Goal: Information Seeking & Learning: Compare options

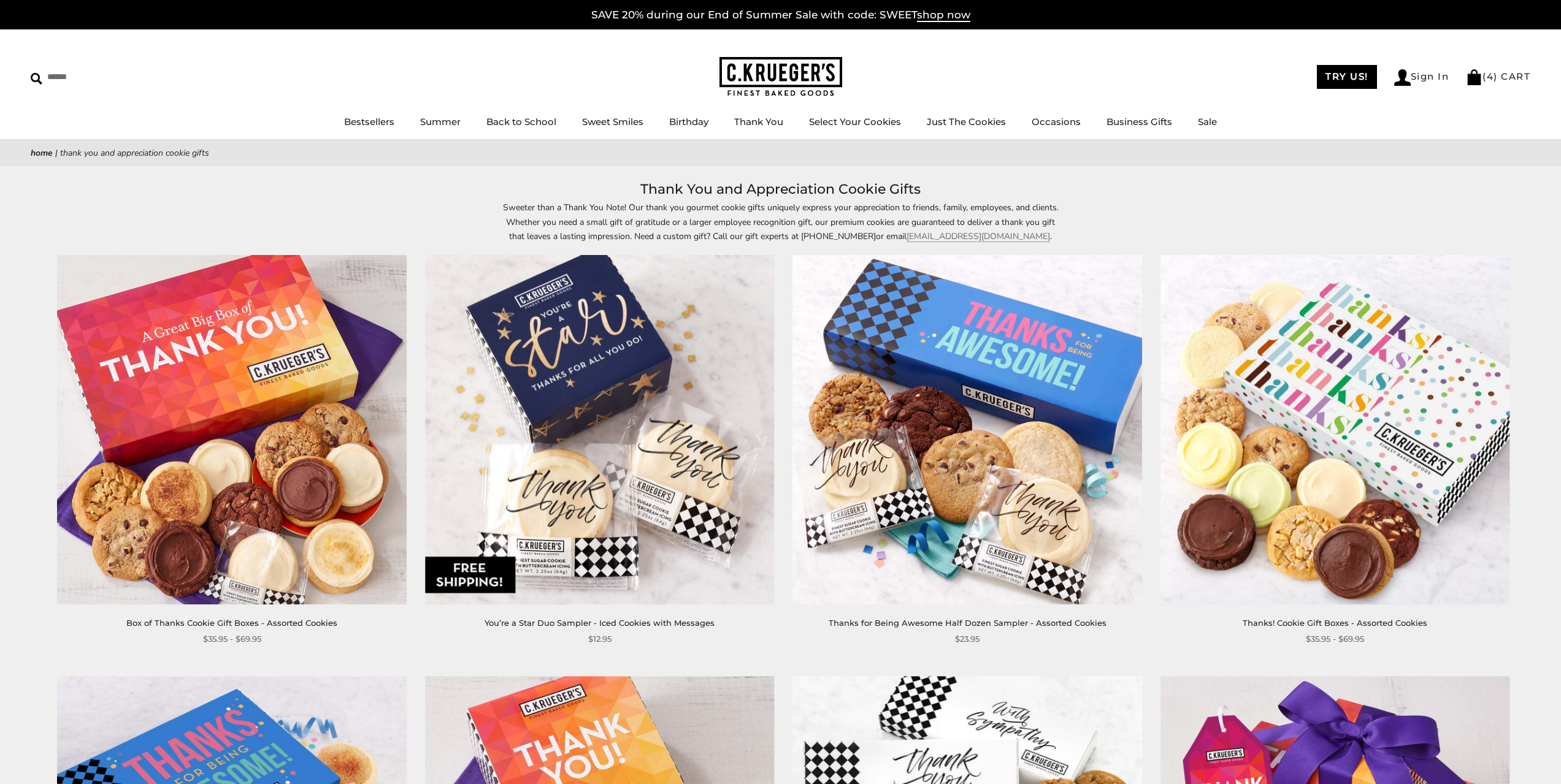
click at [990, 123] on link "Just The Cookies" at bounding box center [967, 122] width 79 height 11
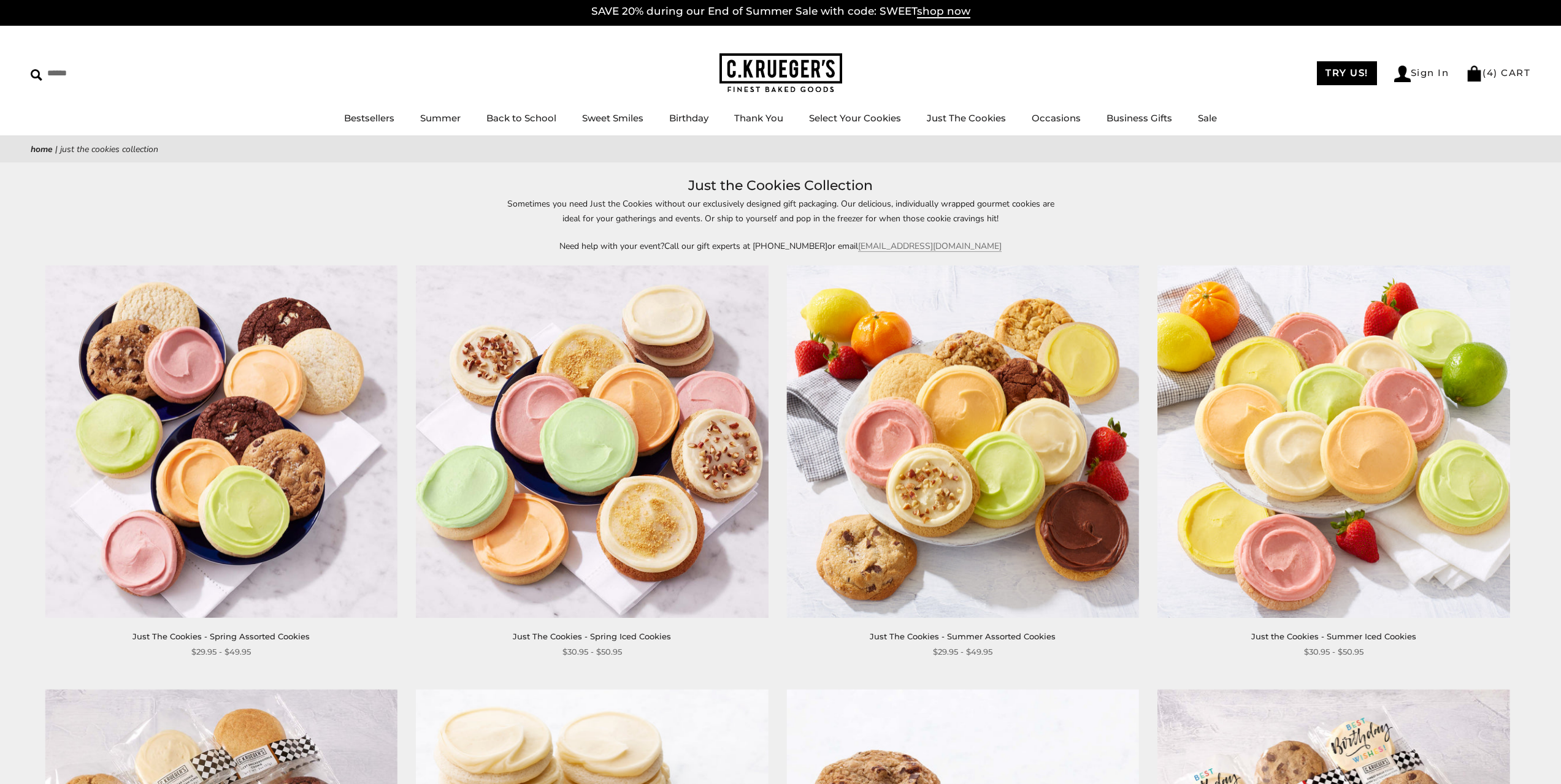
scroll to position [1, 0]
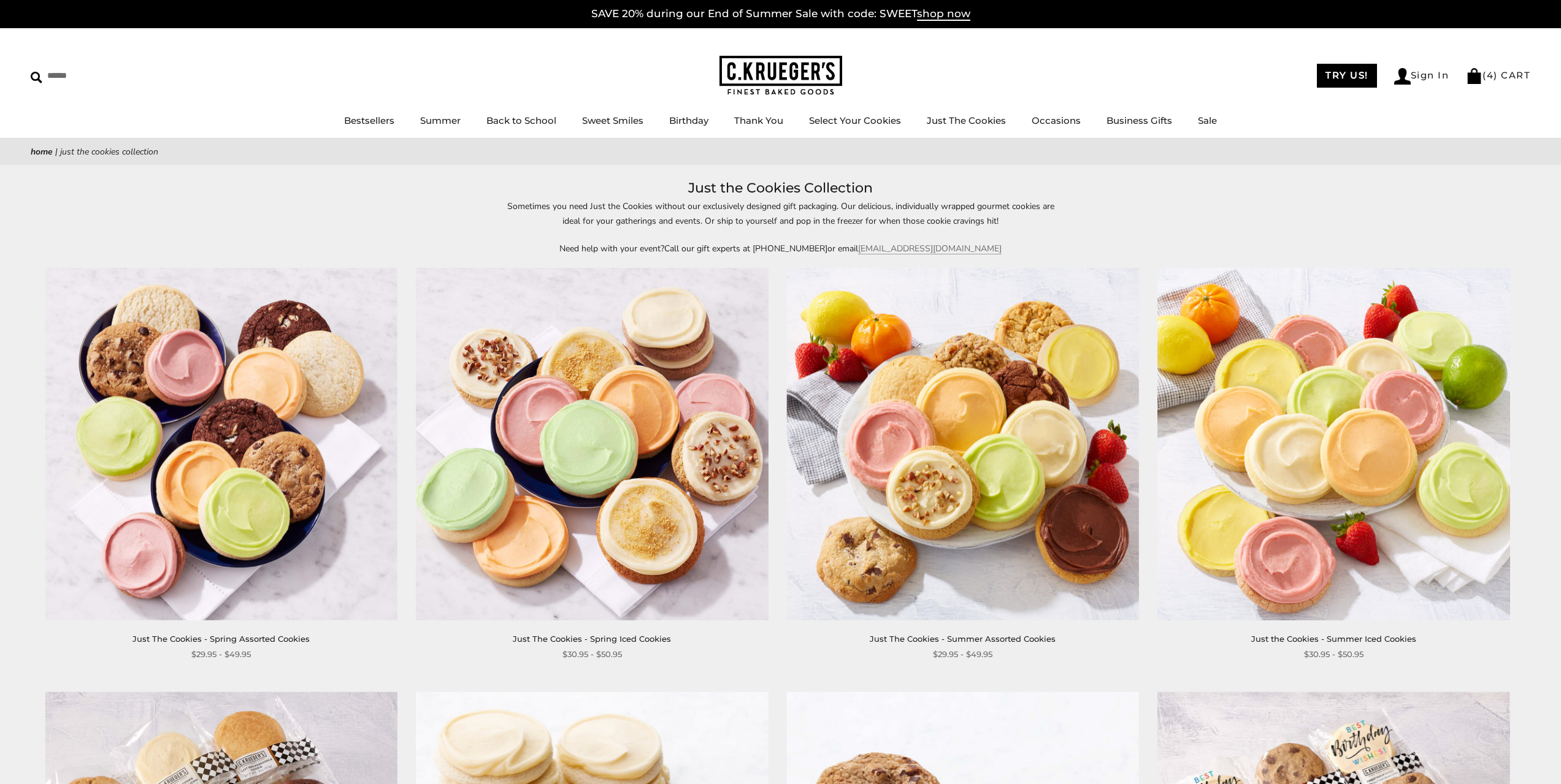
click at [204, 416] on img at bounding box center [221, 444] width 352 height 352
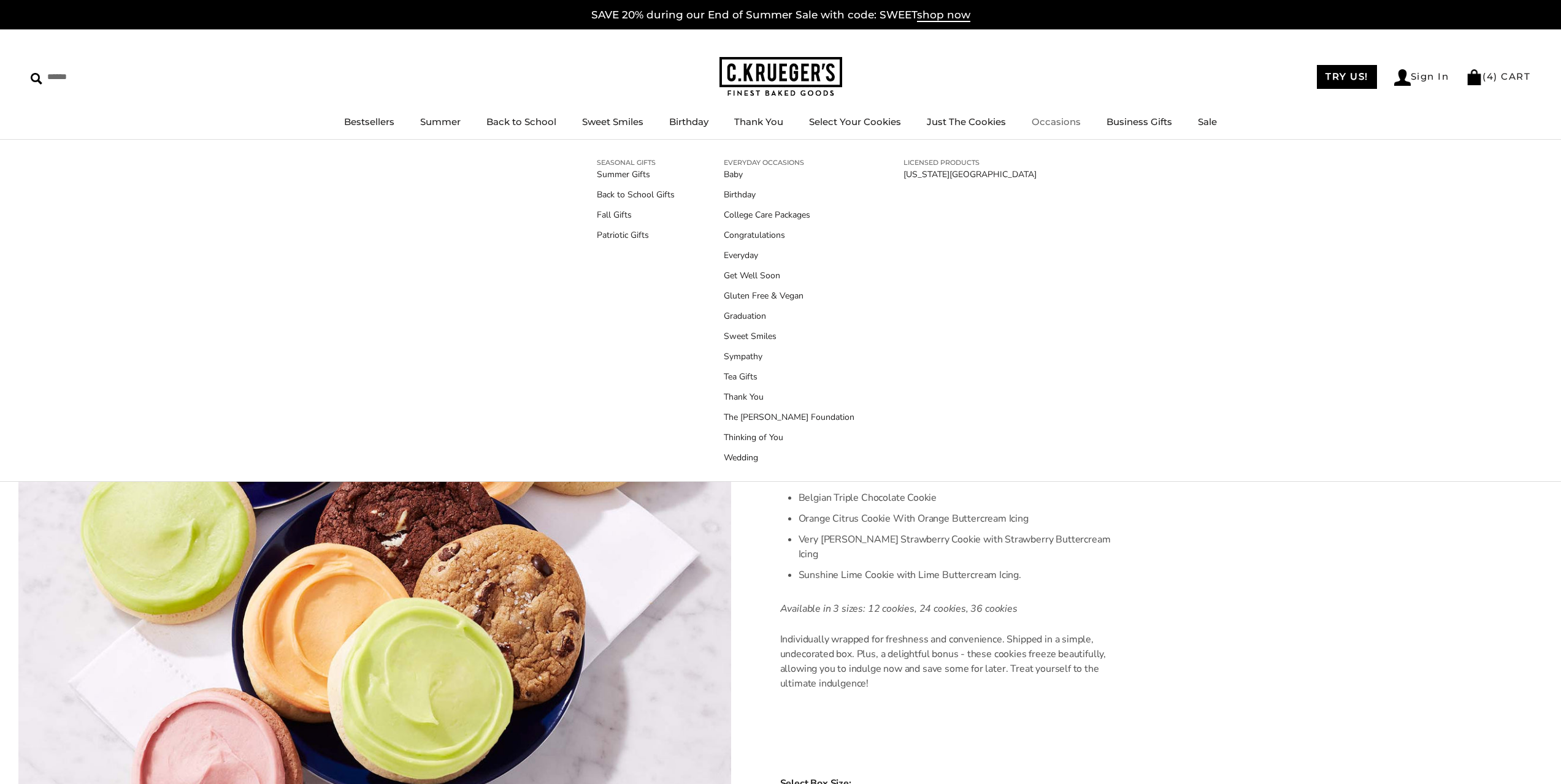
click at [1470, 301] on div "SEASONAL GIFTS Summer Gifts Back to School Gifts Fall Gifts Patriotic Gifts EVE…" at bounding box center [780, 311] width 1561 height 342
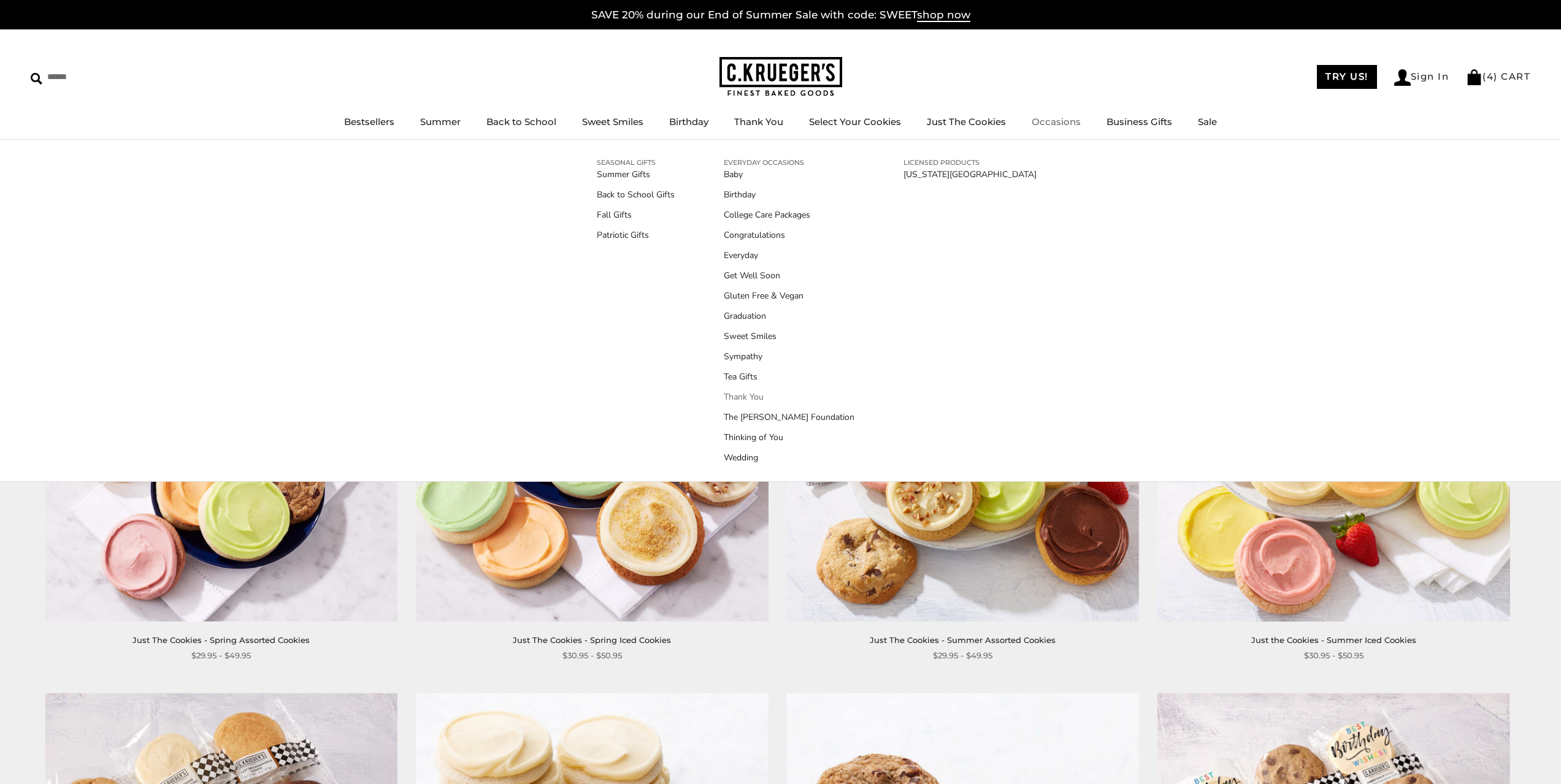
click at [741, 400] on link "Thank You" at bounding box center [789, 398] width 131 height 13
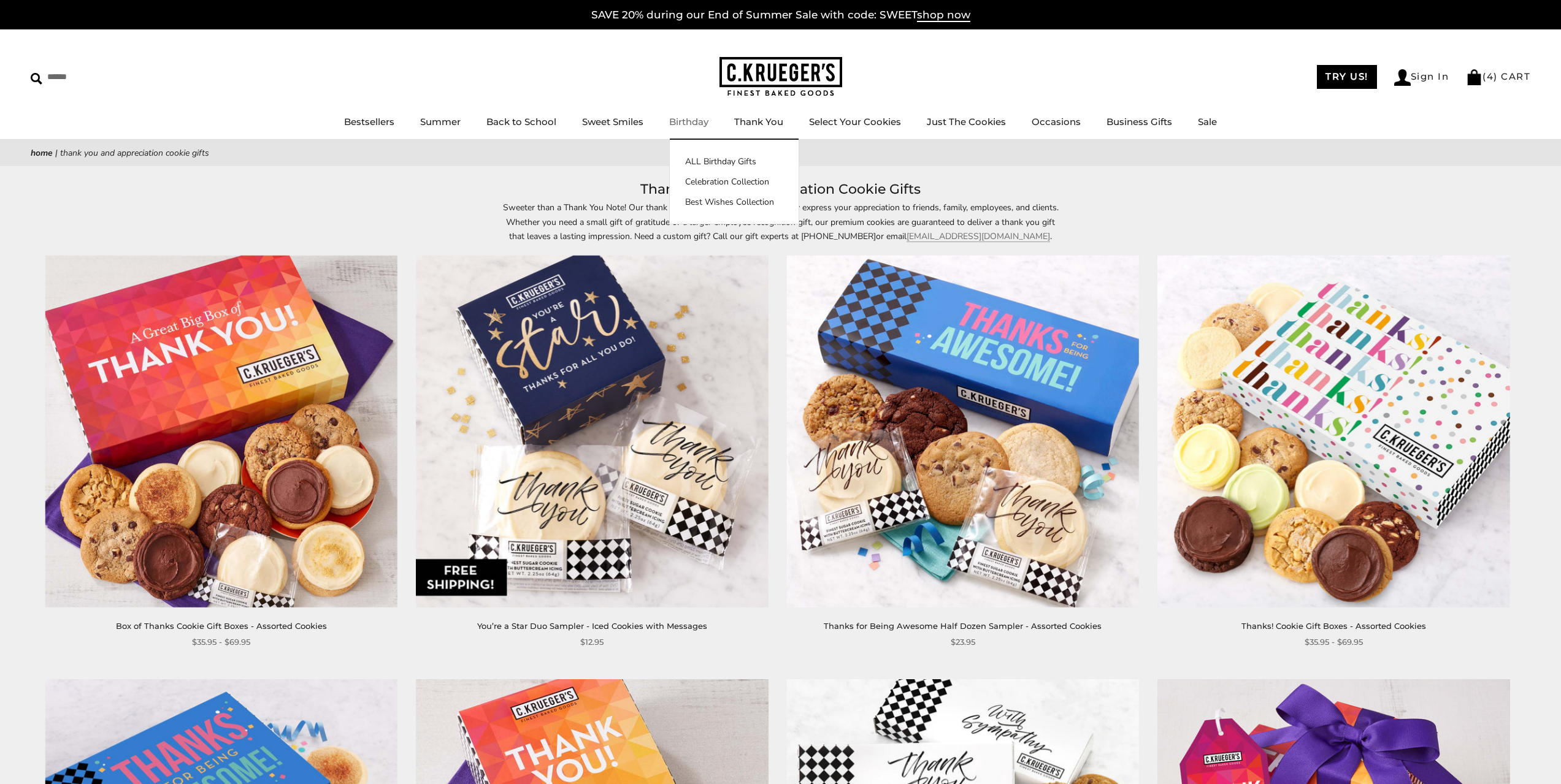
click at [679, 124] on link "Birthday" at bounding box center [689, 122] width 39 height 11
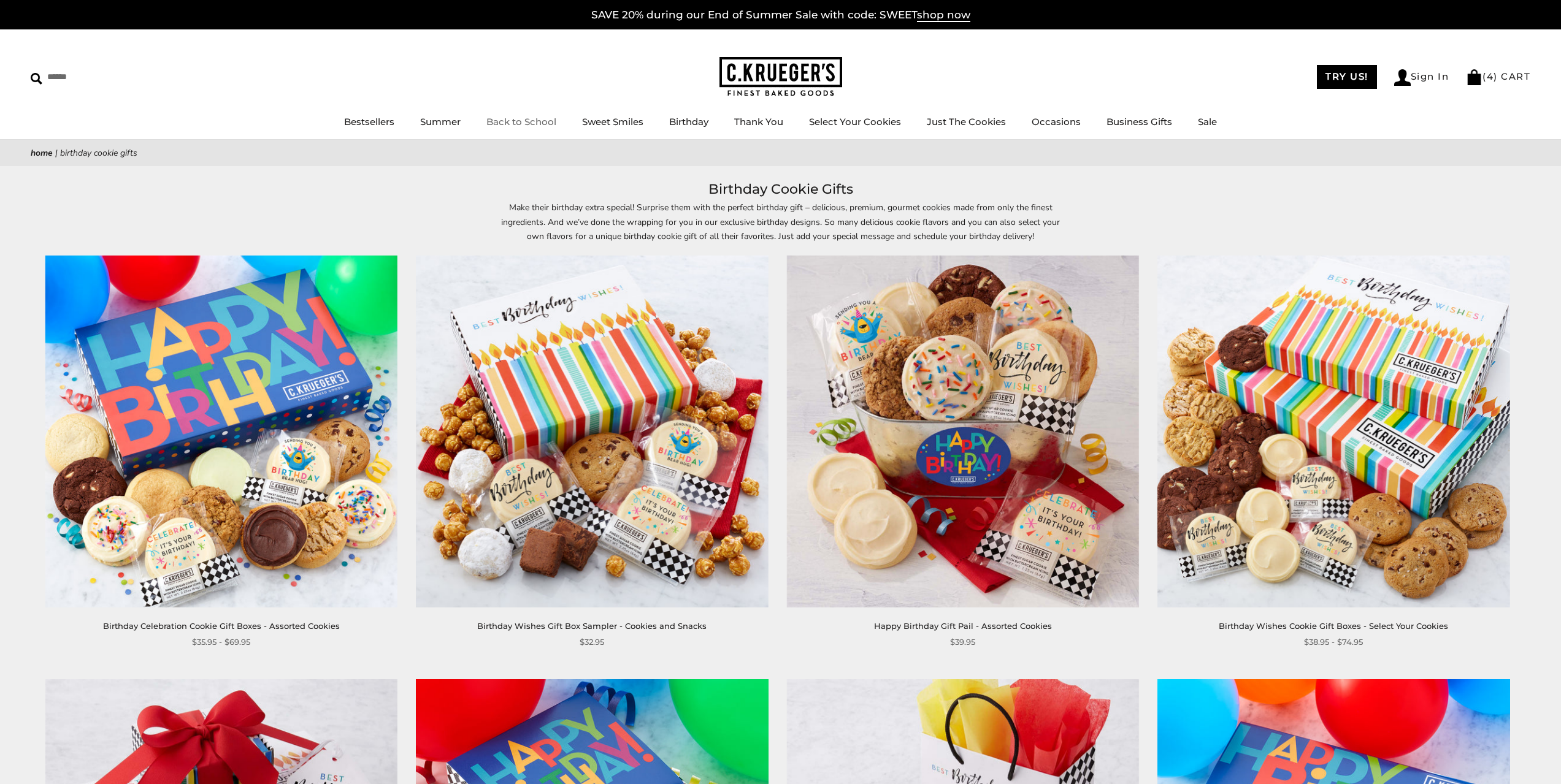
click at [520, 122] on link "Back to School" at bounding box center [521, 122] width 70 height 11
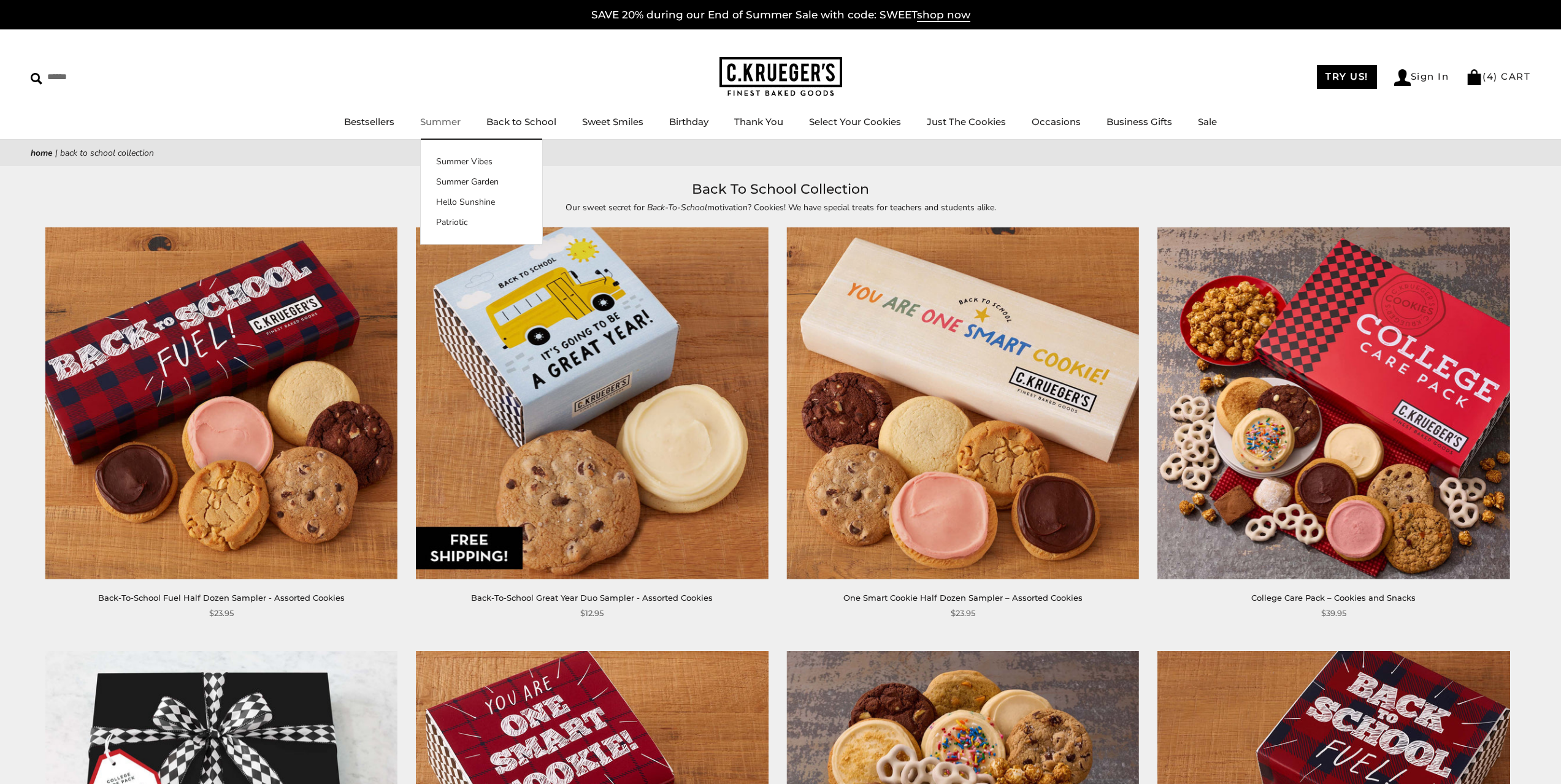
click at [425, 121] on link "Summer" at bounding box center [440, 122] width 40 height 11
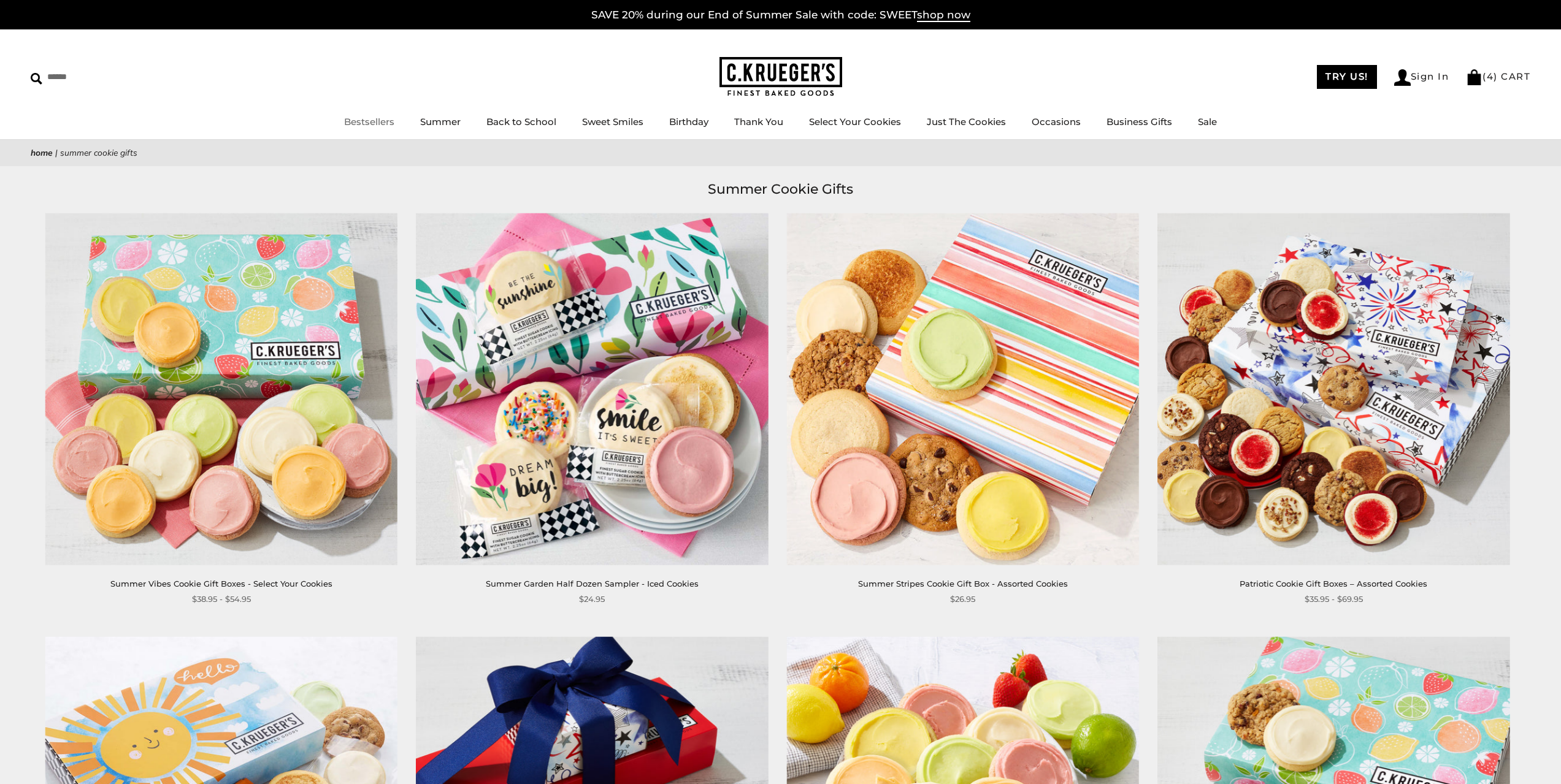
click at [360, 120] on link "Bestsellers" at bounding box center [369, 122] width 51 height 11
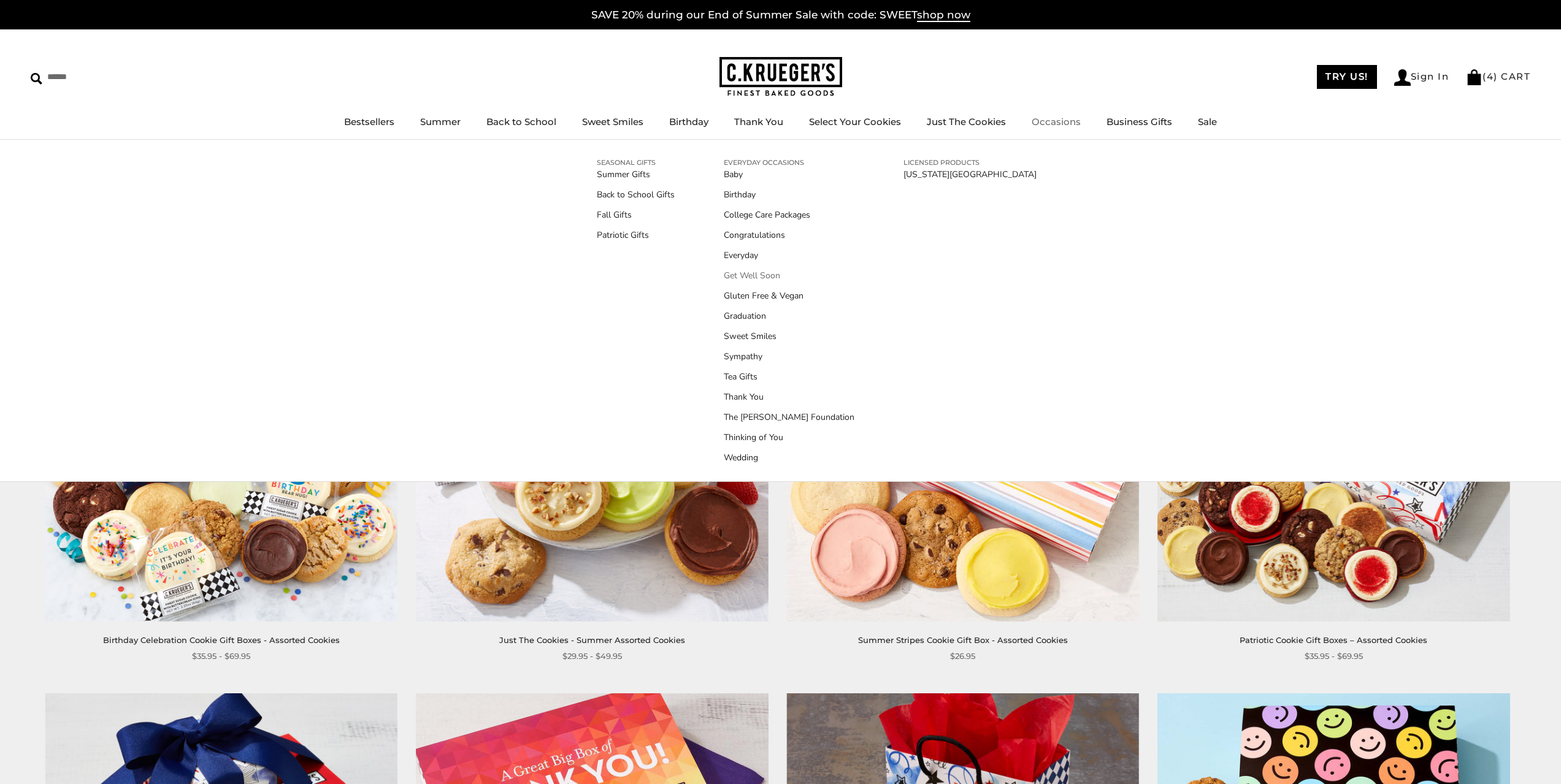
click at [765, 276] on link "Get Well Soon" at bounding box center [789, 276] width 131 height 13
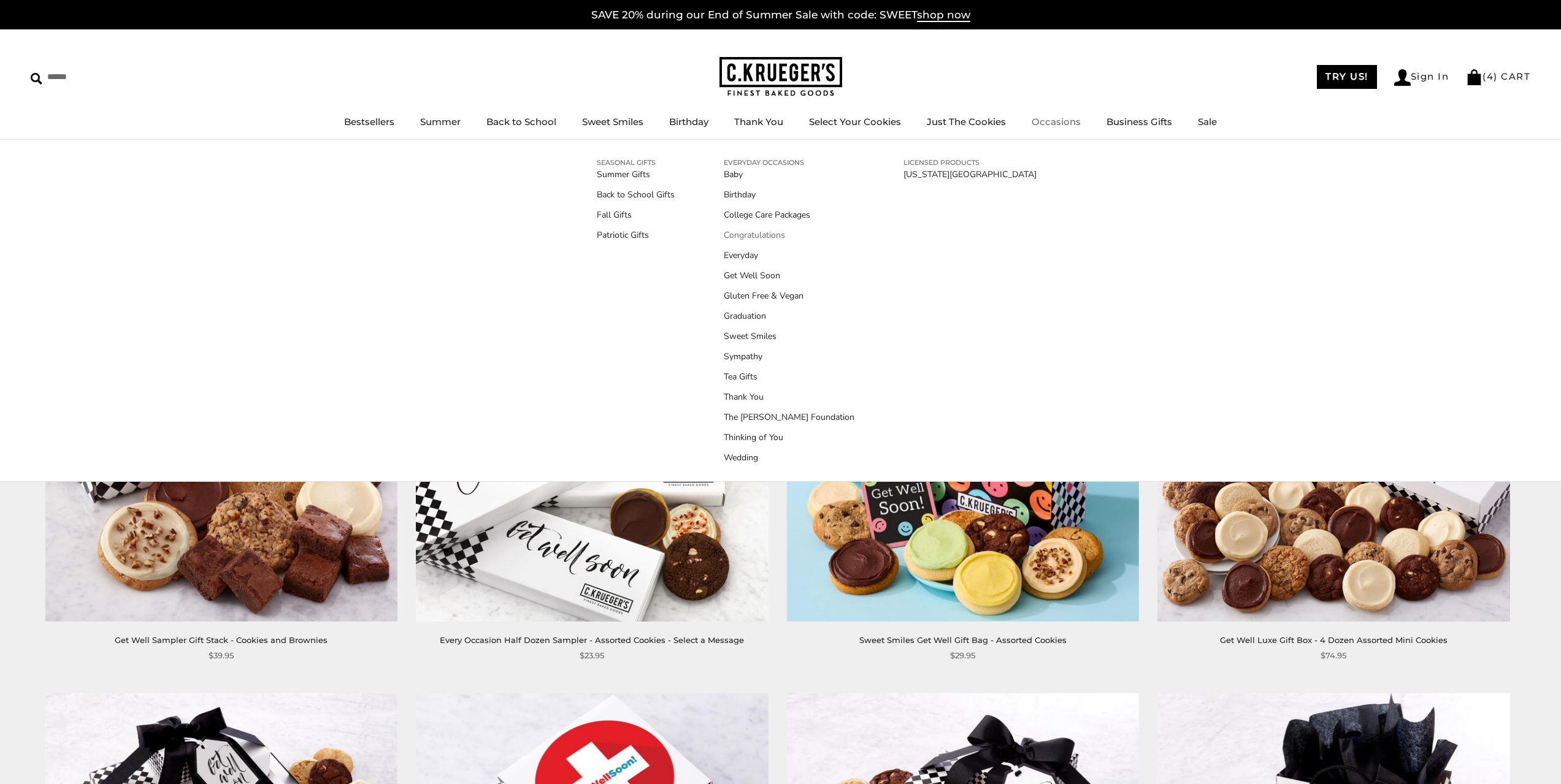
click at [778, 232] on link "Congratulations" at bounding box center [789, 236] width 131 height 13
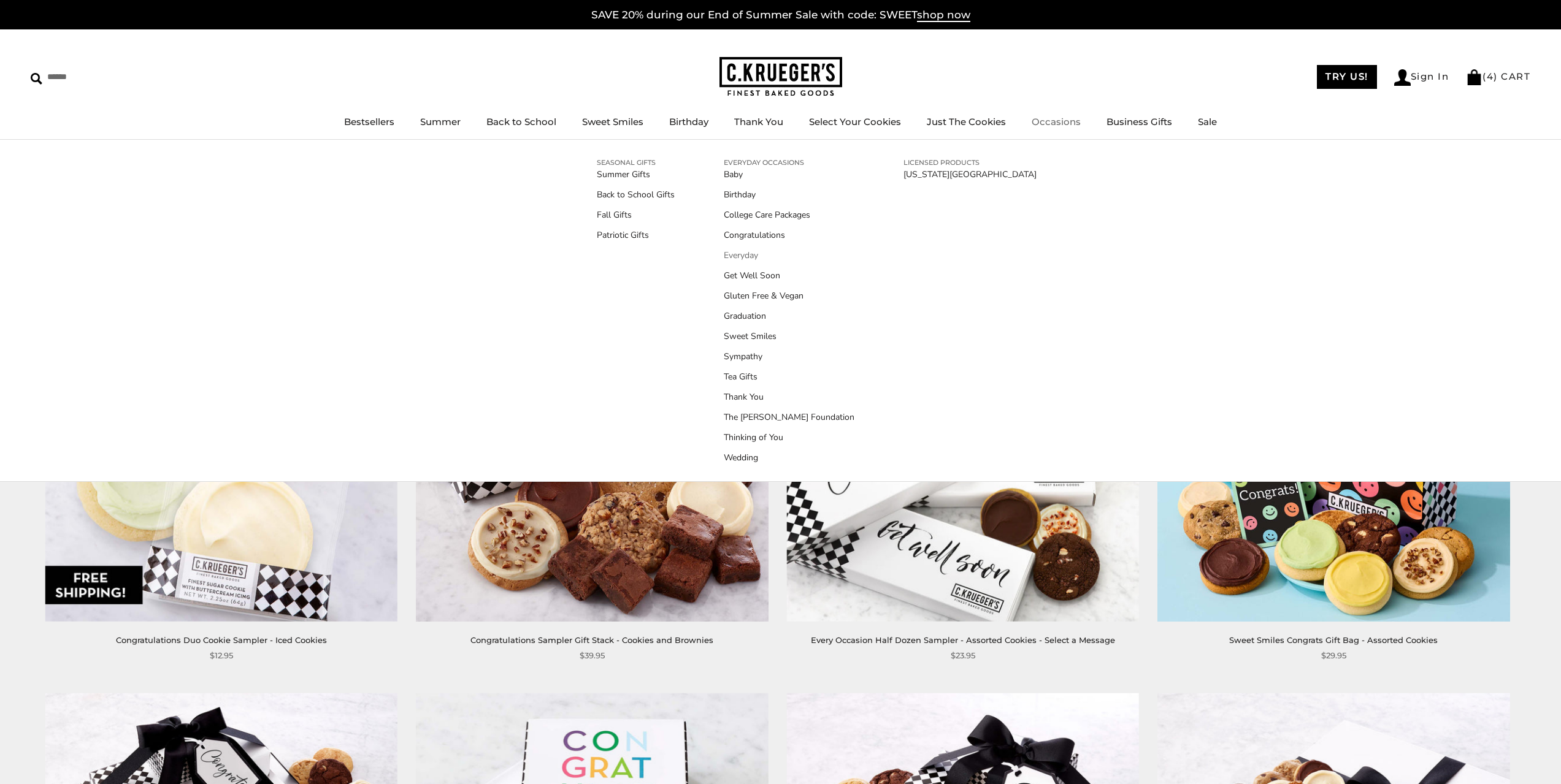
click at [747, 258] on link "Everyday" at bounding box center [789, 256] width 131 height 13
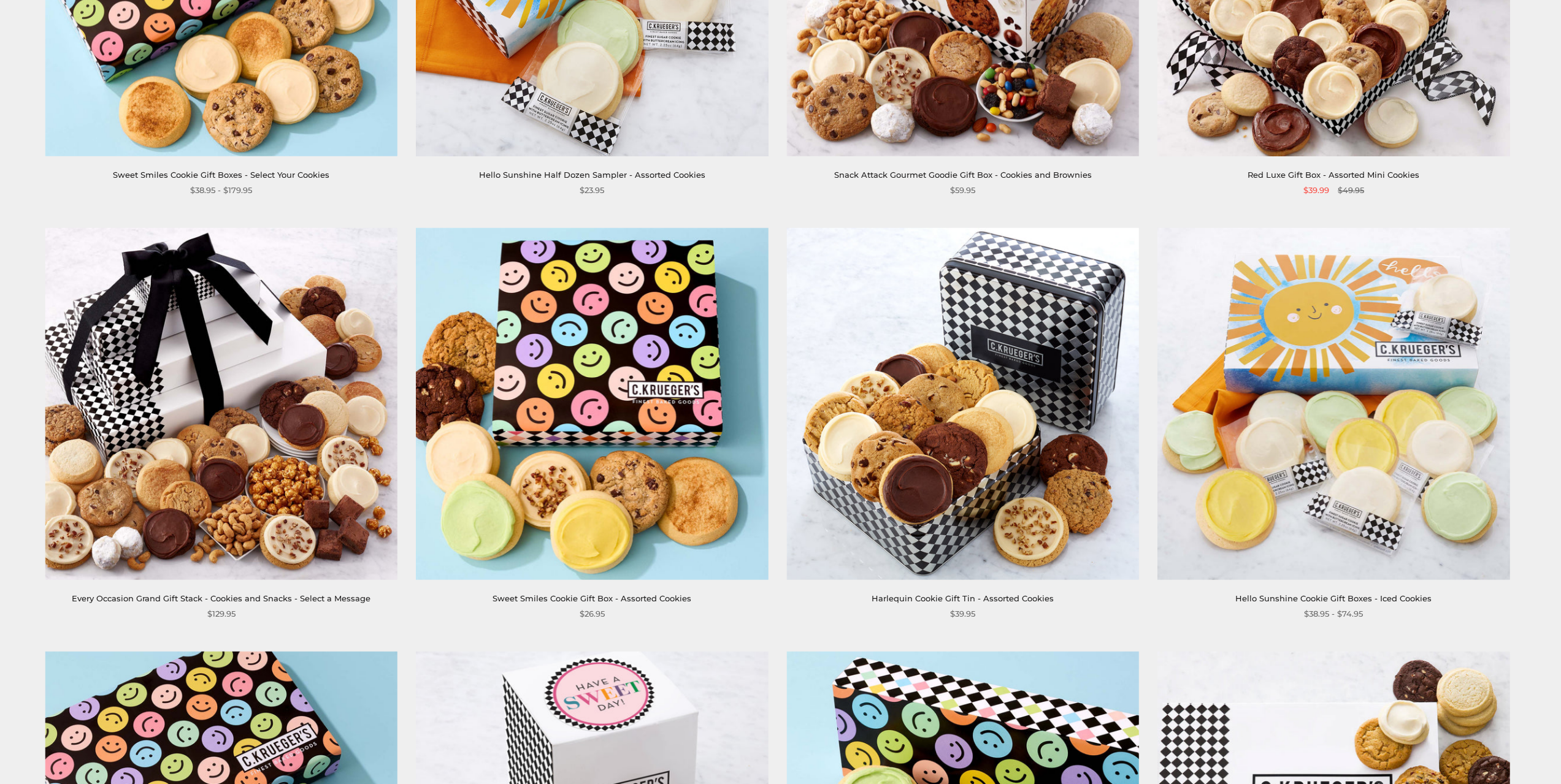
scroll to position [920, 0]
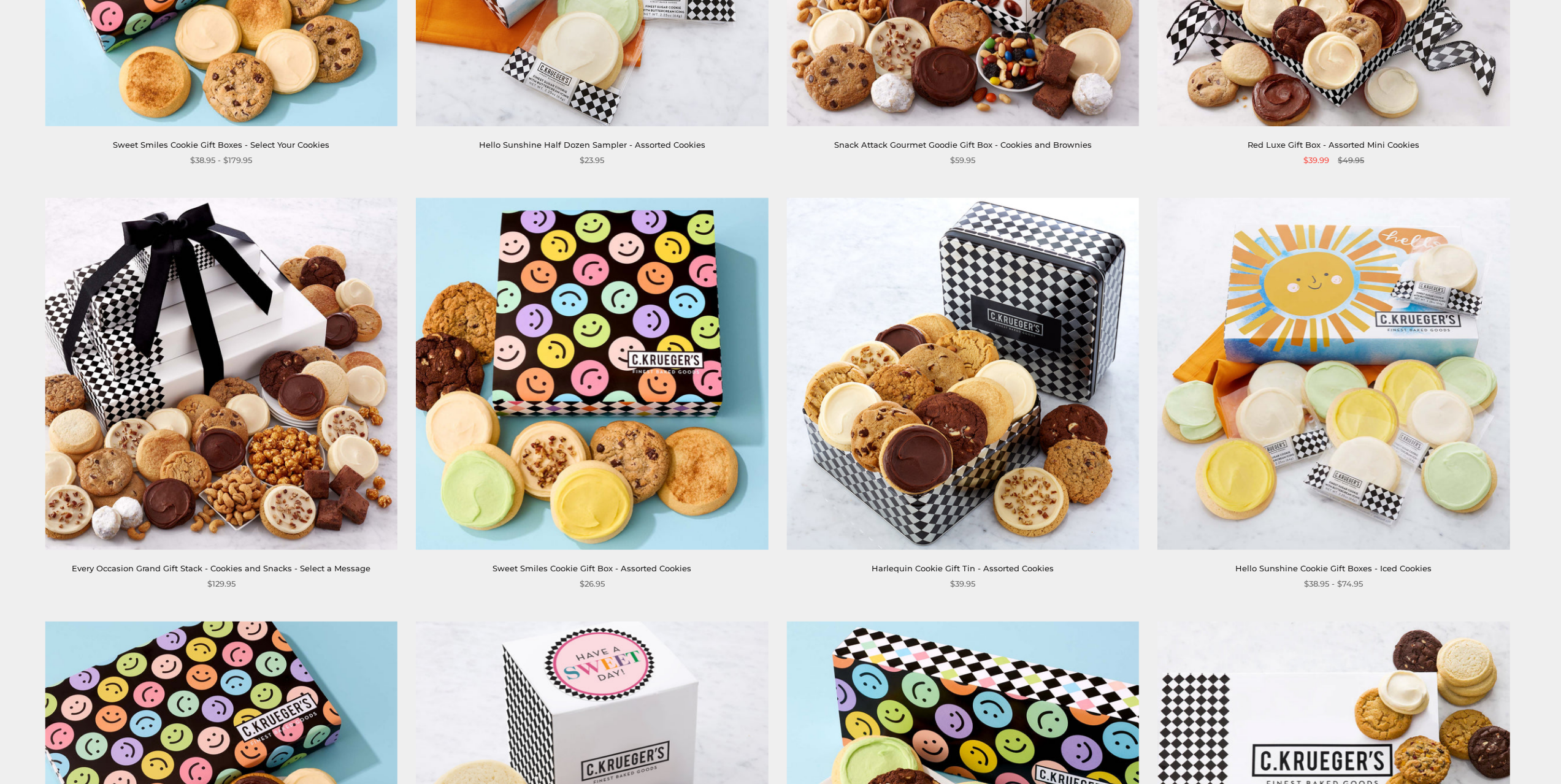
click at [1535, 181] on section "Cookie Gifts for Every Occasion Celebrate any occasion with our gourmet cookie …" at bounding box center [780, 633] width 1561 height 2749
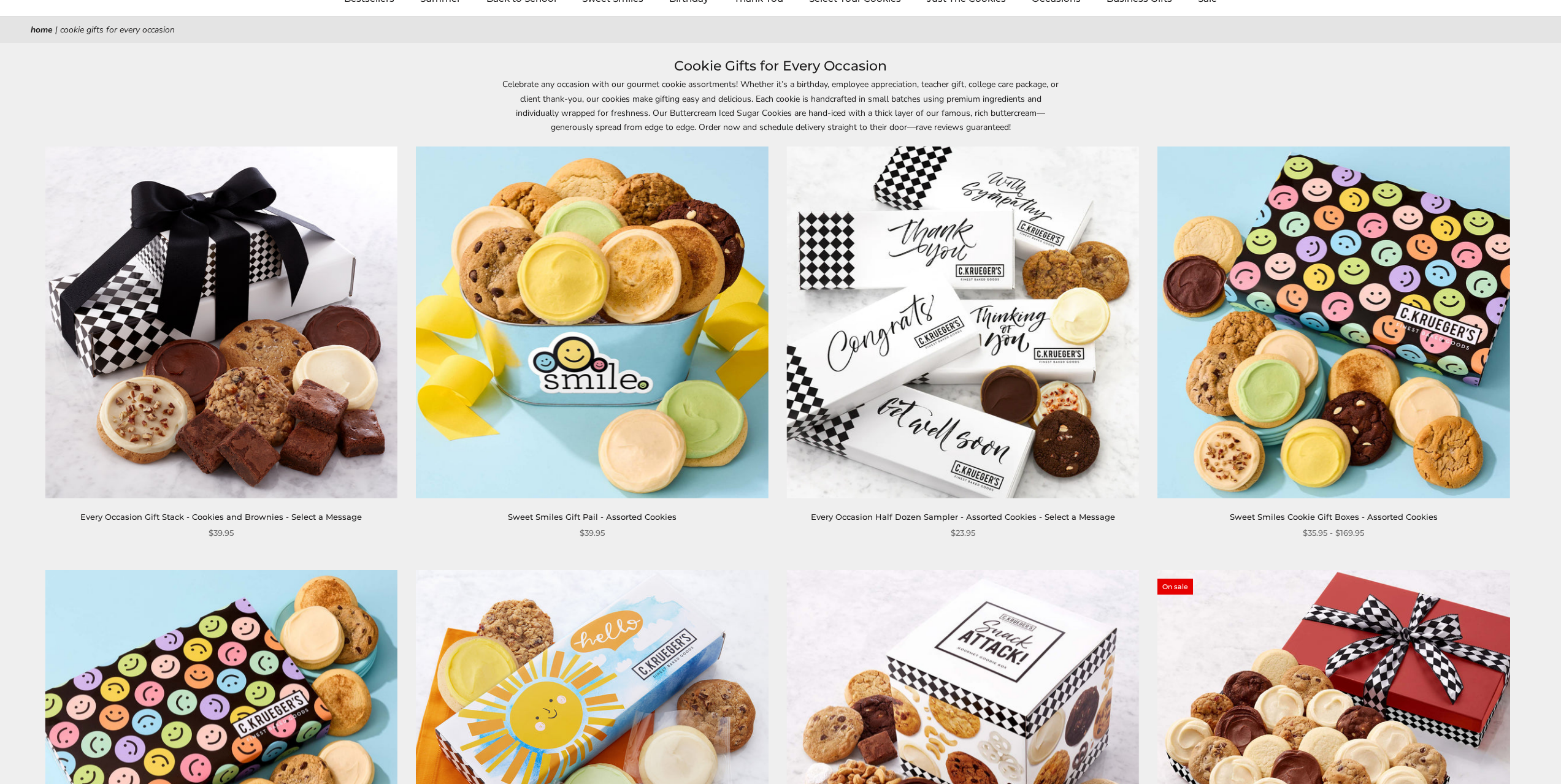
scroll to position [0, 0]
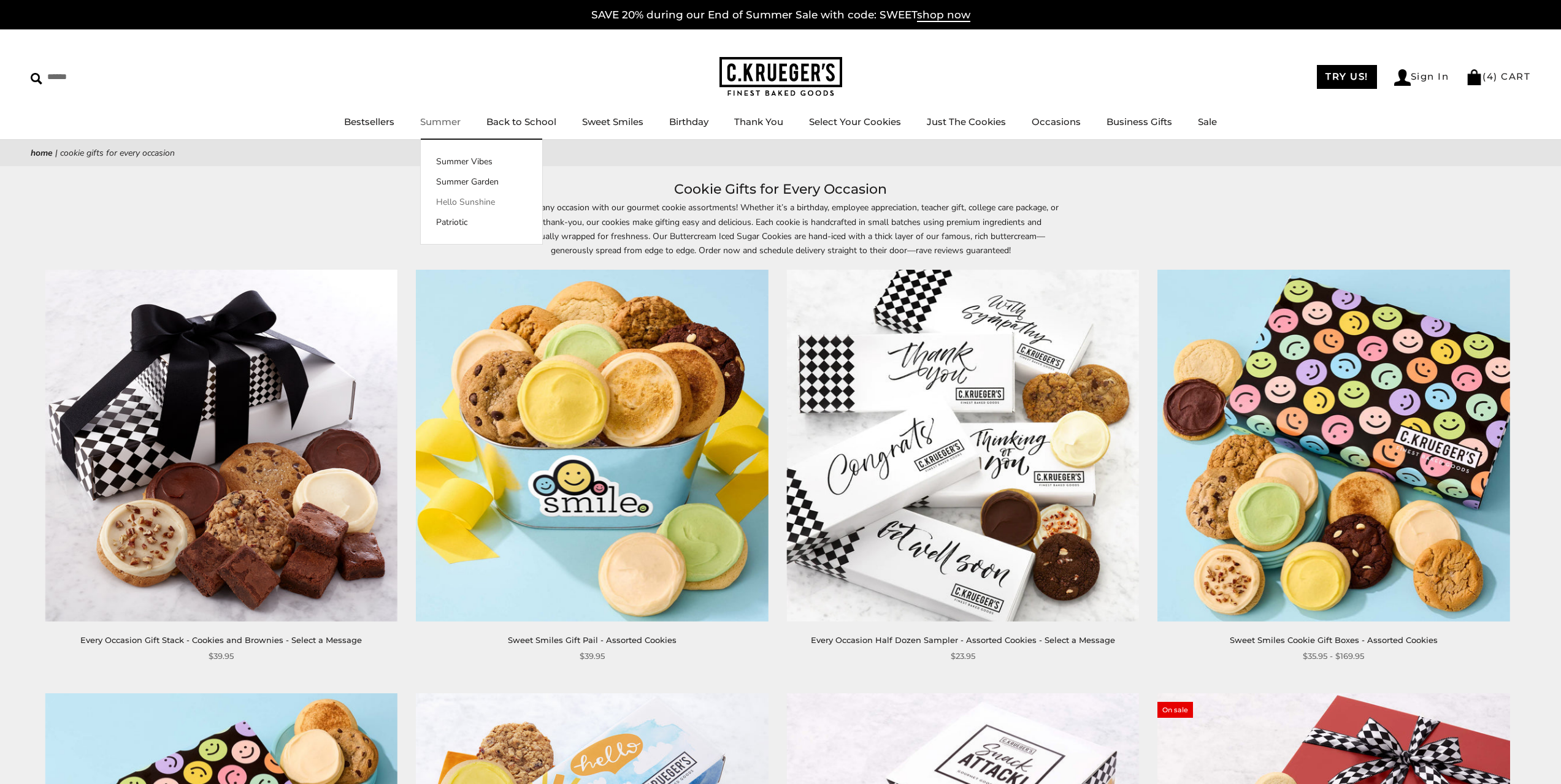
click at [457, 204] on link "Hello Sunshine" at bounding box center [481, 202] width 121 height 13
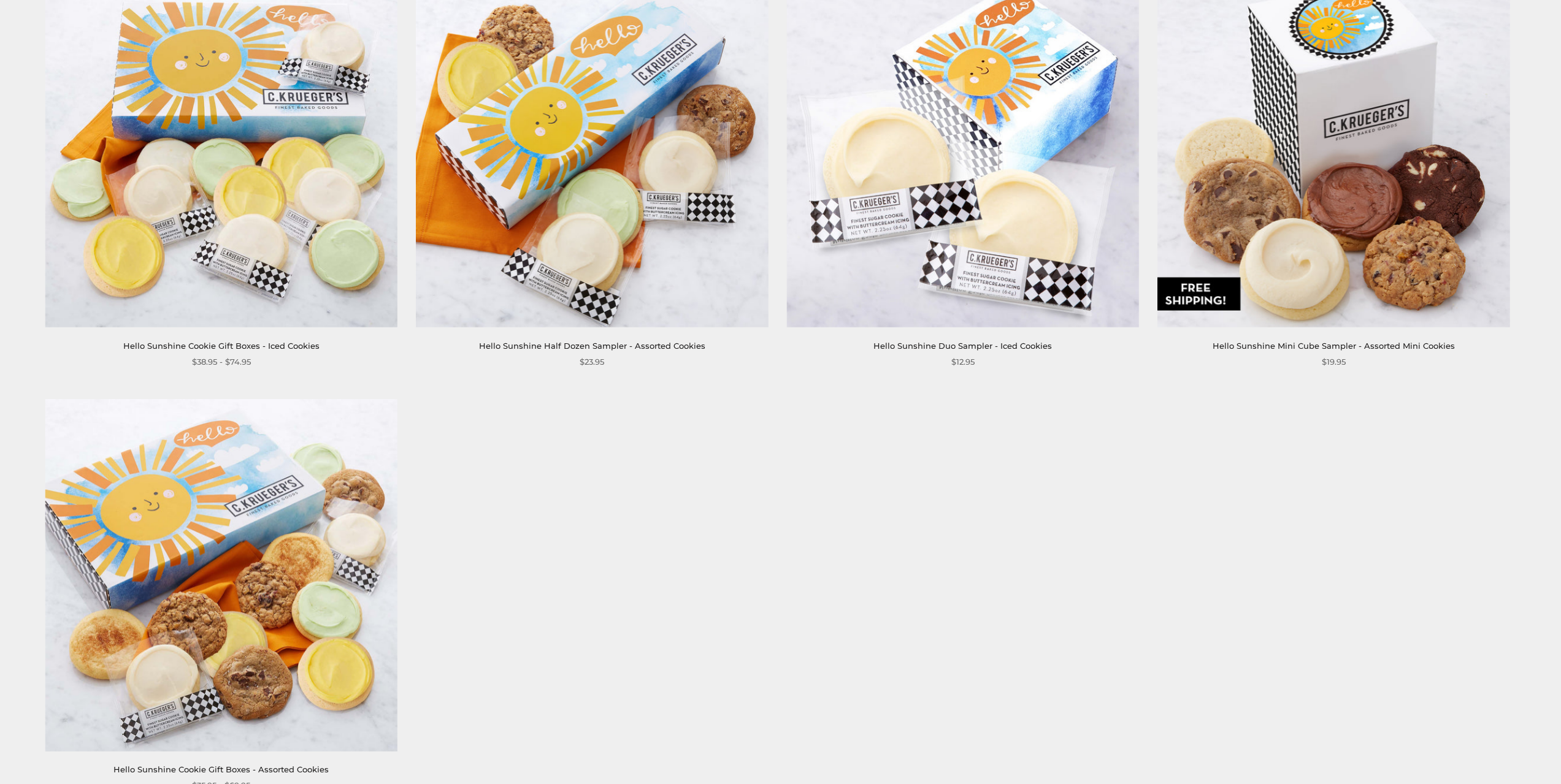
scroll to position [307, 0]
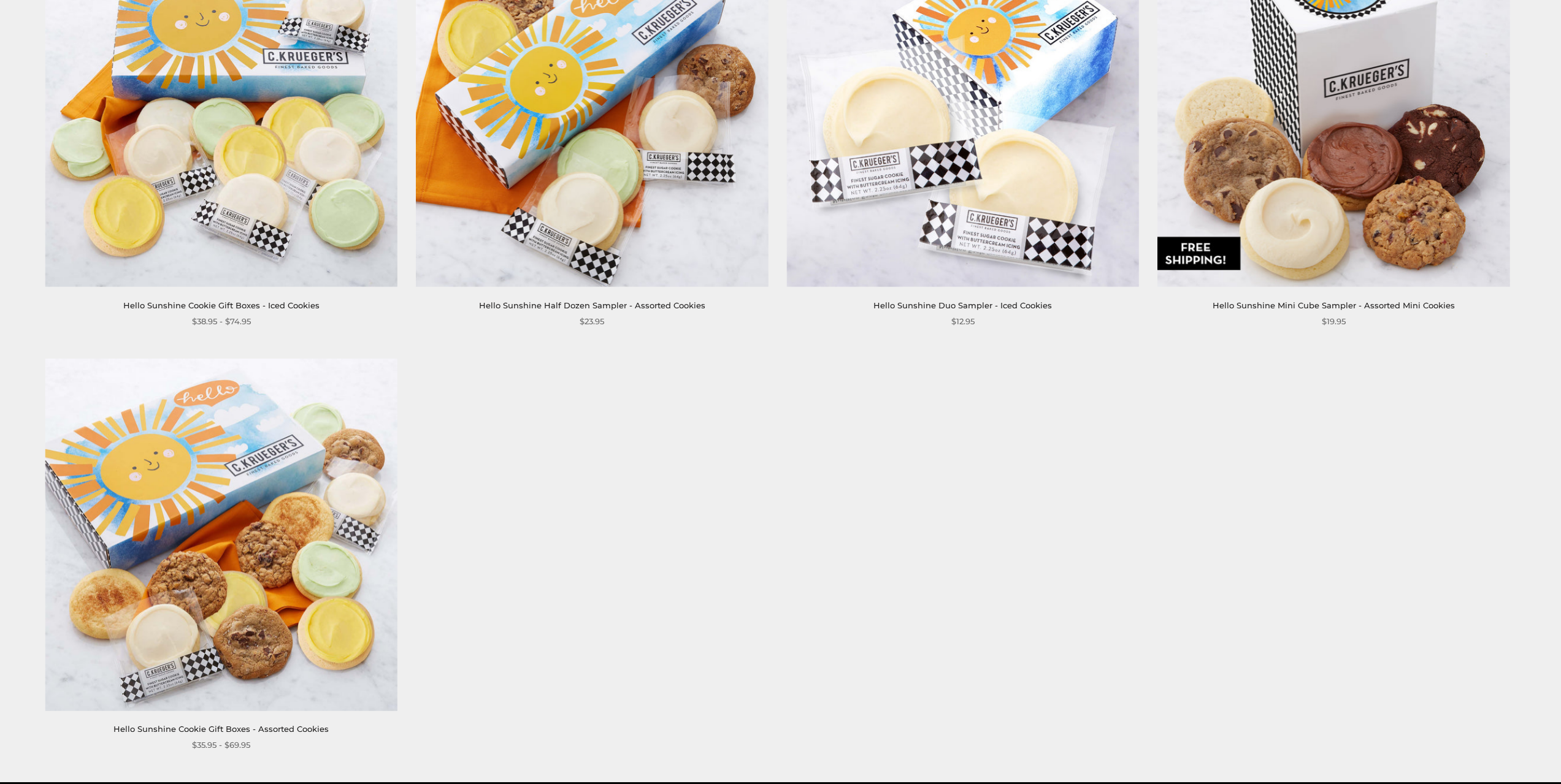
click at [226, 550] on img at bounding box center [221, 534] width 352 height 352
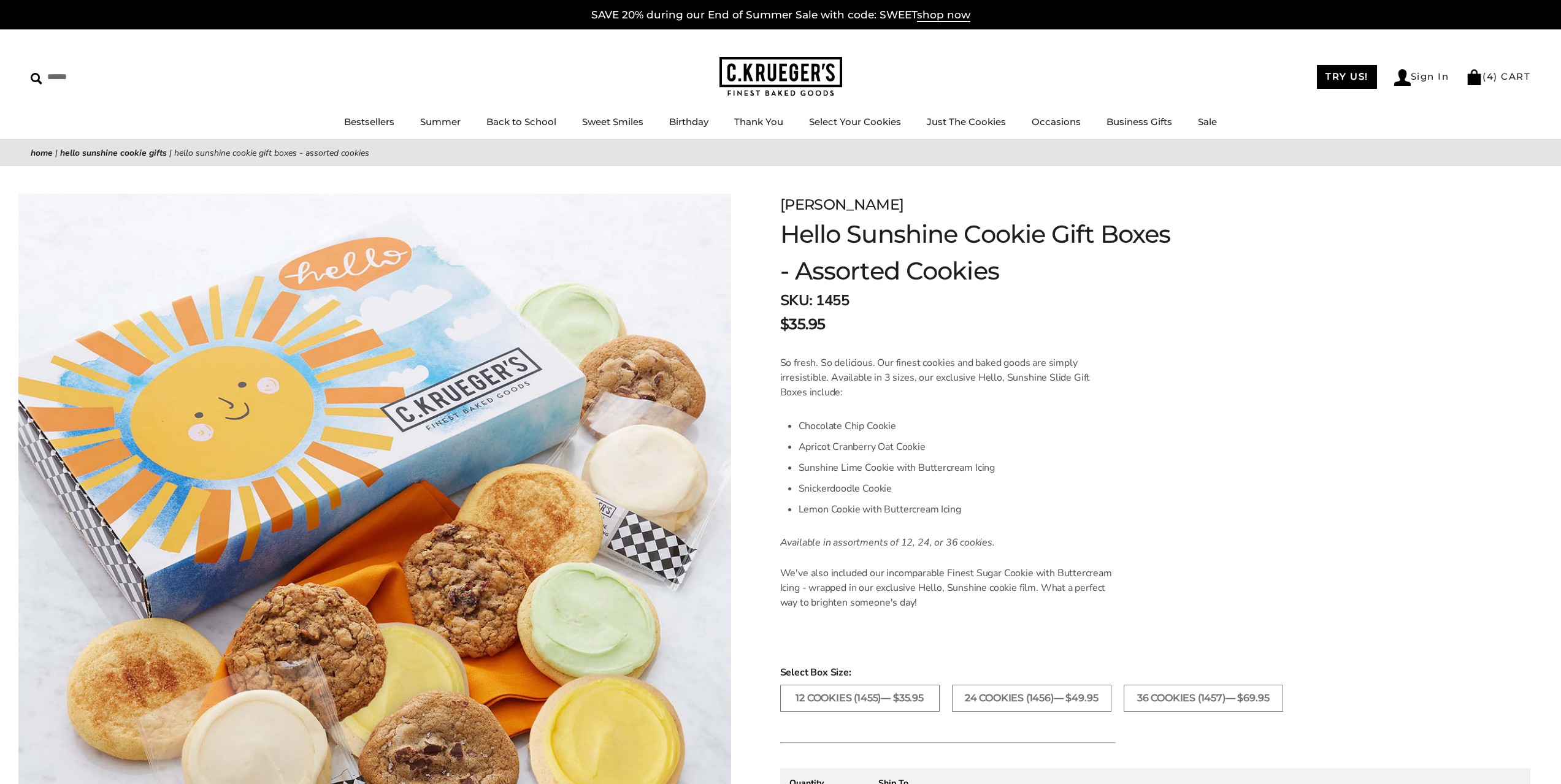
drag, startPoint x: 1463, startPoint y: 384, endPoint x: 1451, endPoint y: 371, distance: 17.7
click at [1463, 382] on form "C.KRUEGER'S Hello Sunshine Cookie Gift Boxes - Assorted Cookies SKU: 1455 $35.9…" at bounding box center [1155, 625] width 750 height 863
click at [762, 78] on img at bounding box center [780, 77] width 123 height 40
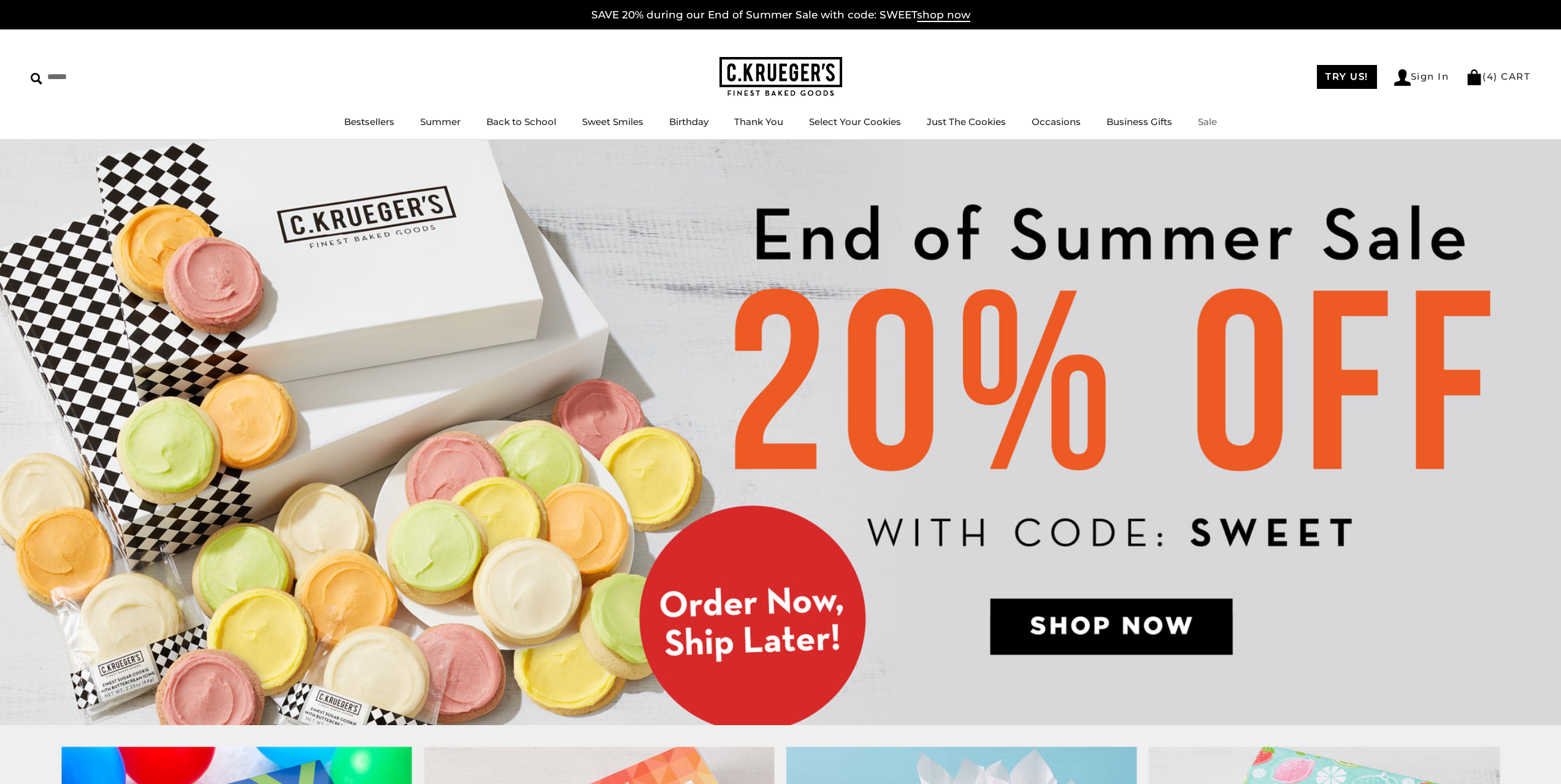
click at [1207, 123] on link "Sale" at bounding box center [1208, 122] width 19 height 11
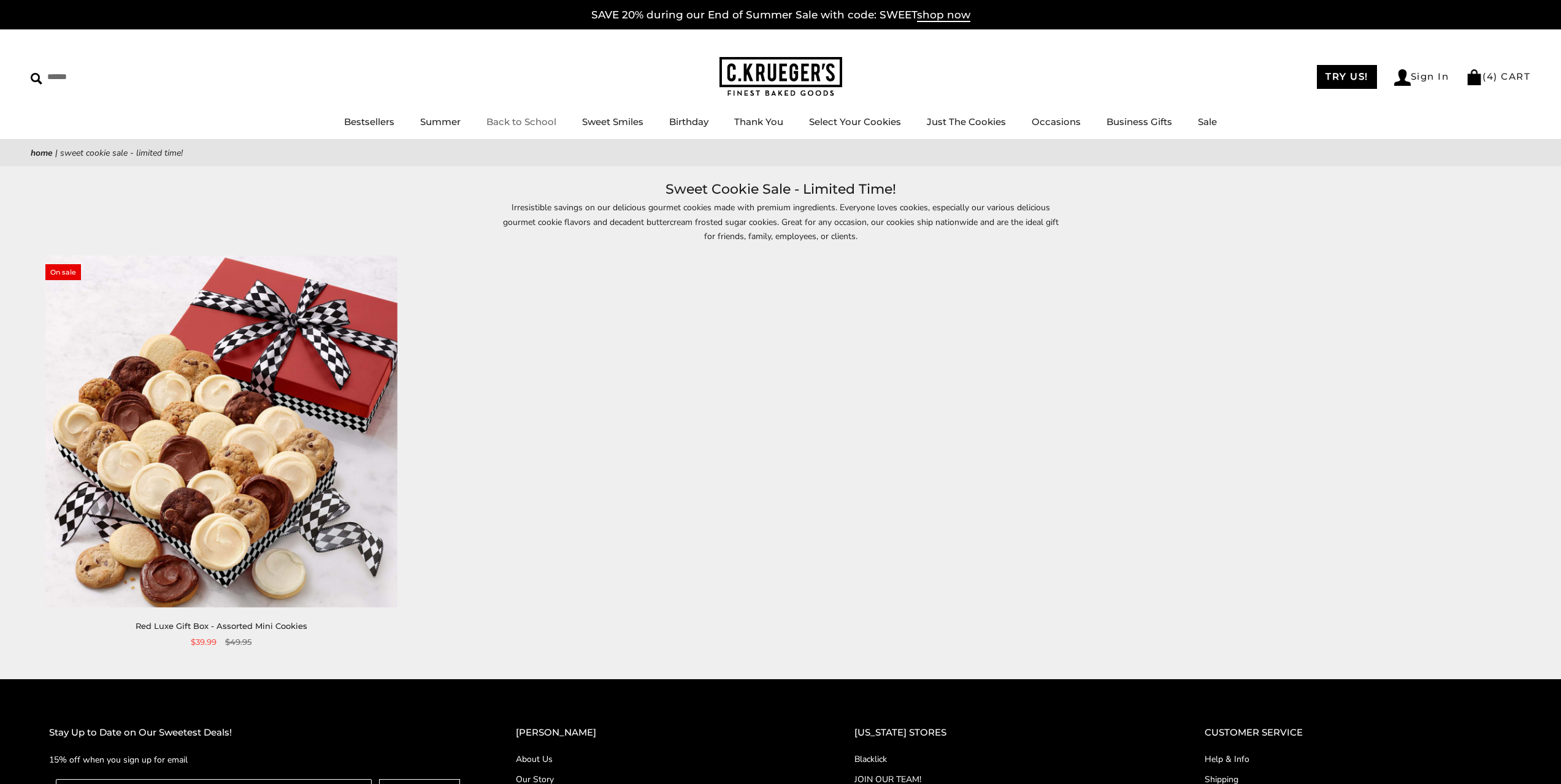
click at [531, 126] on link "Back to School" at bounding box center [521, 122] width 70 height 11
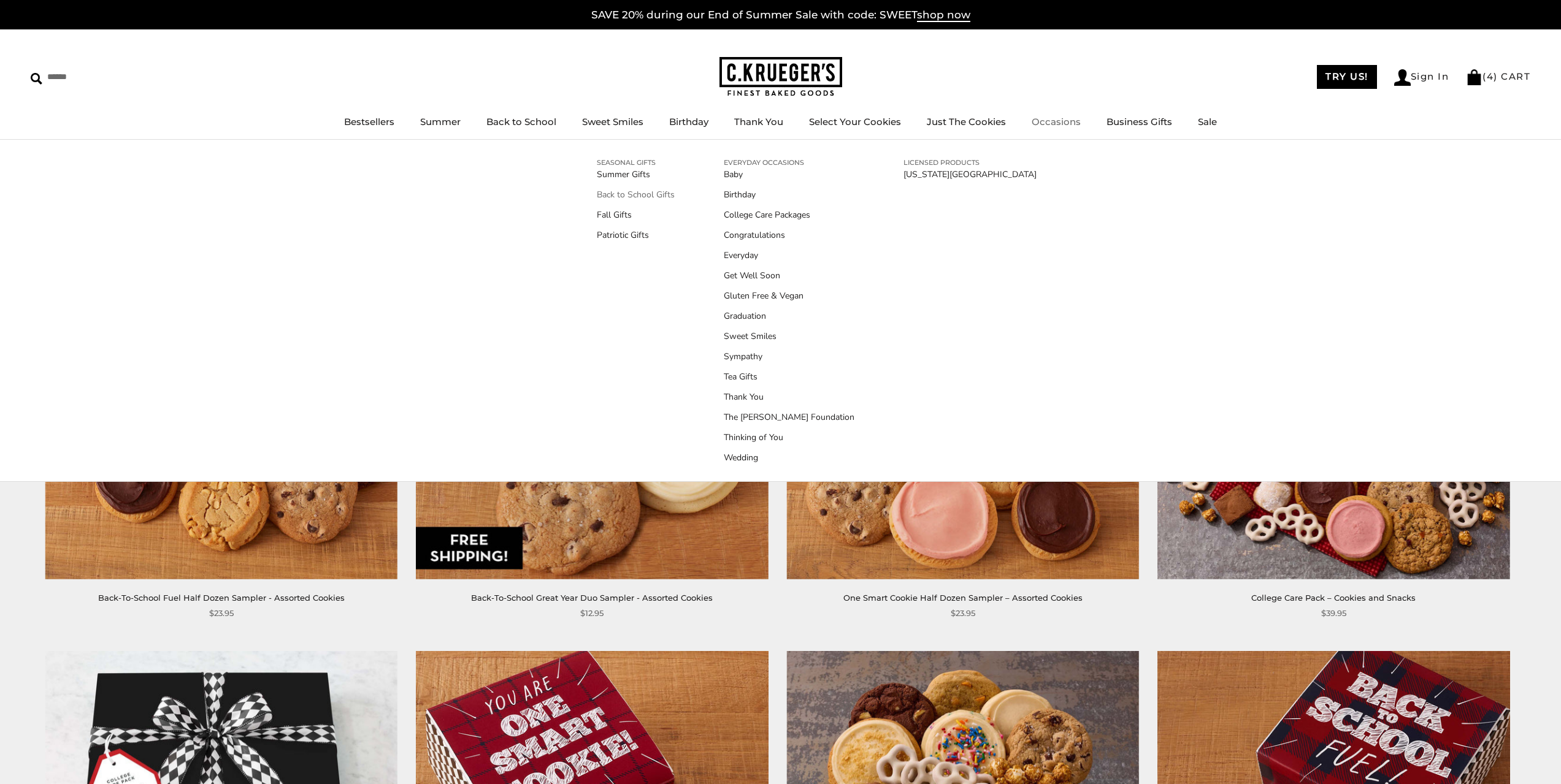
click at [657, 197] on link "Back to School Gifts" at bounding box center [636, 195] width 78 height 13
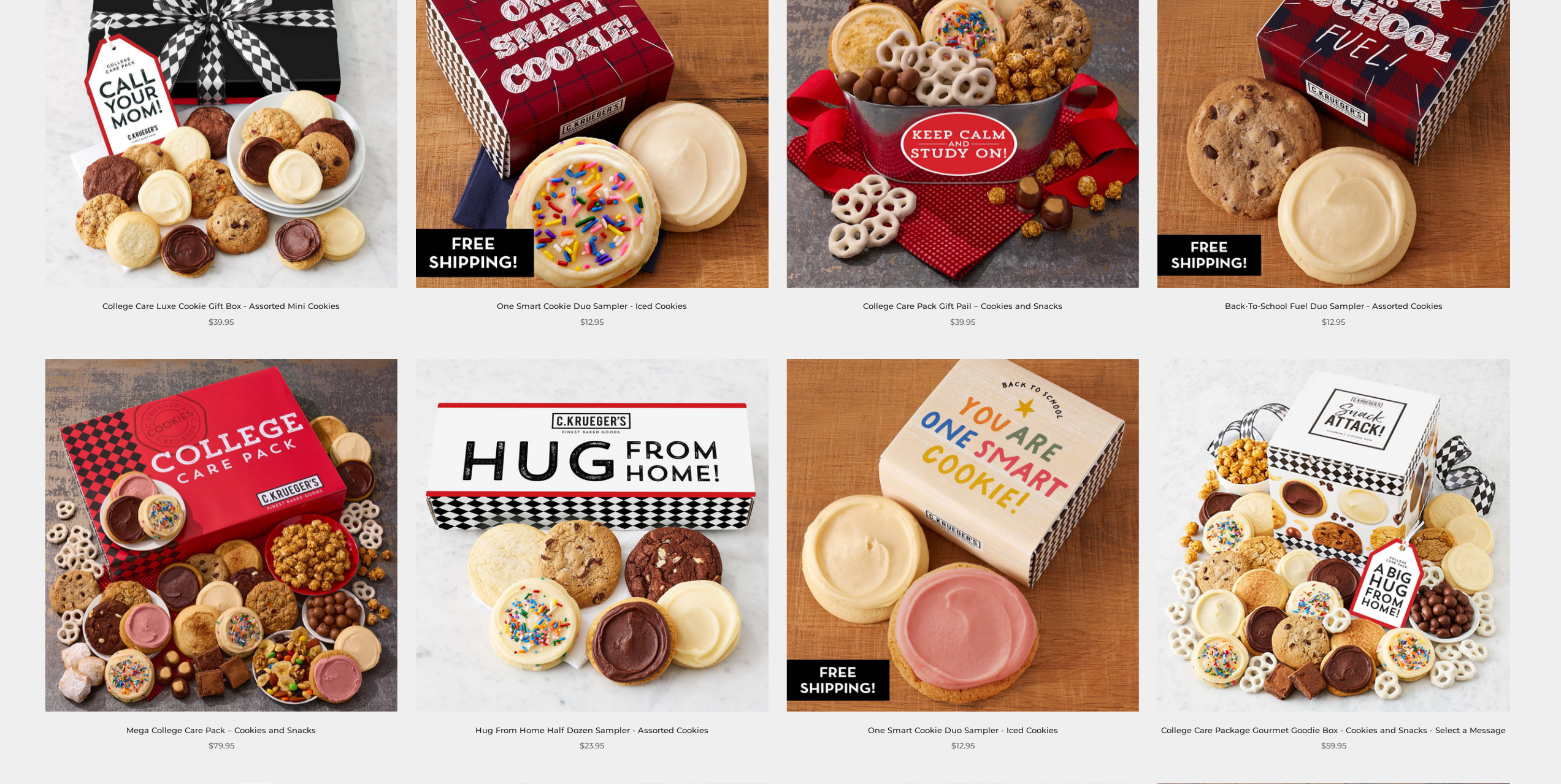
click at [1353, 511] on img at bounding box center [1333, 535] width 352 height 352
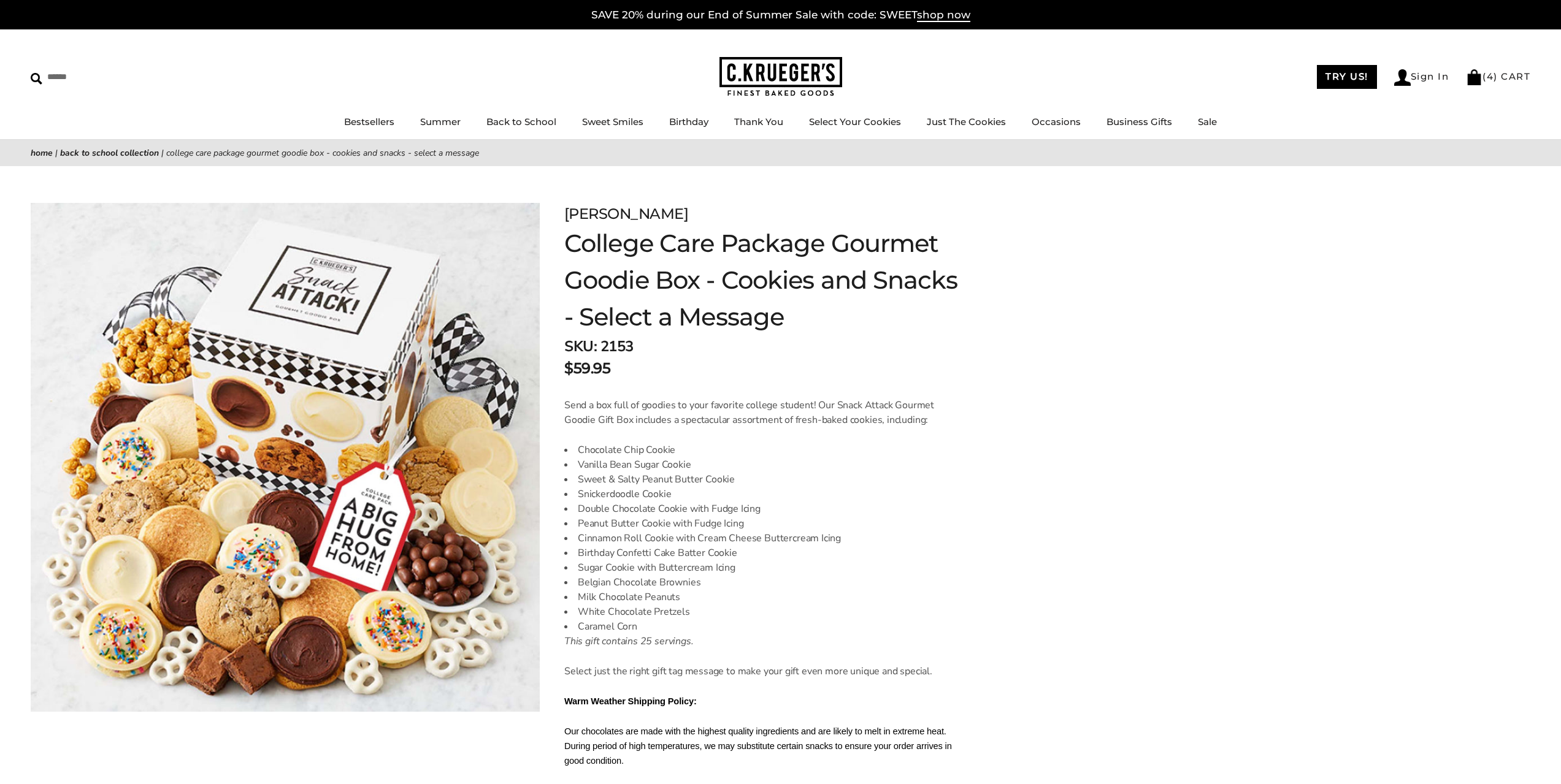
click at [769, 70] on img at bounding box center [780, 77] width 123 height 40
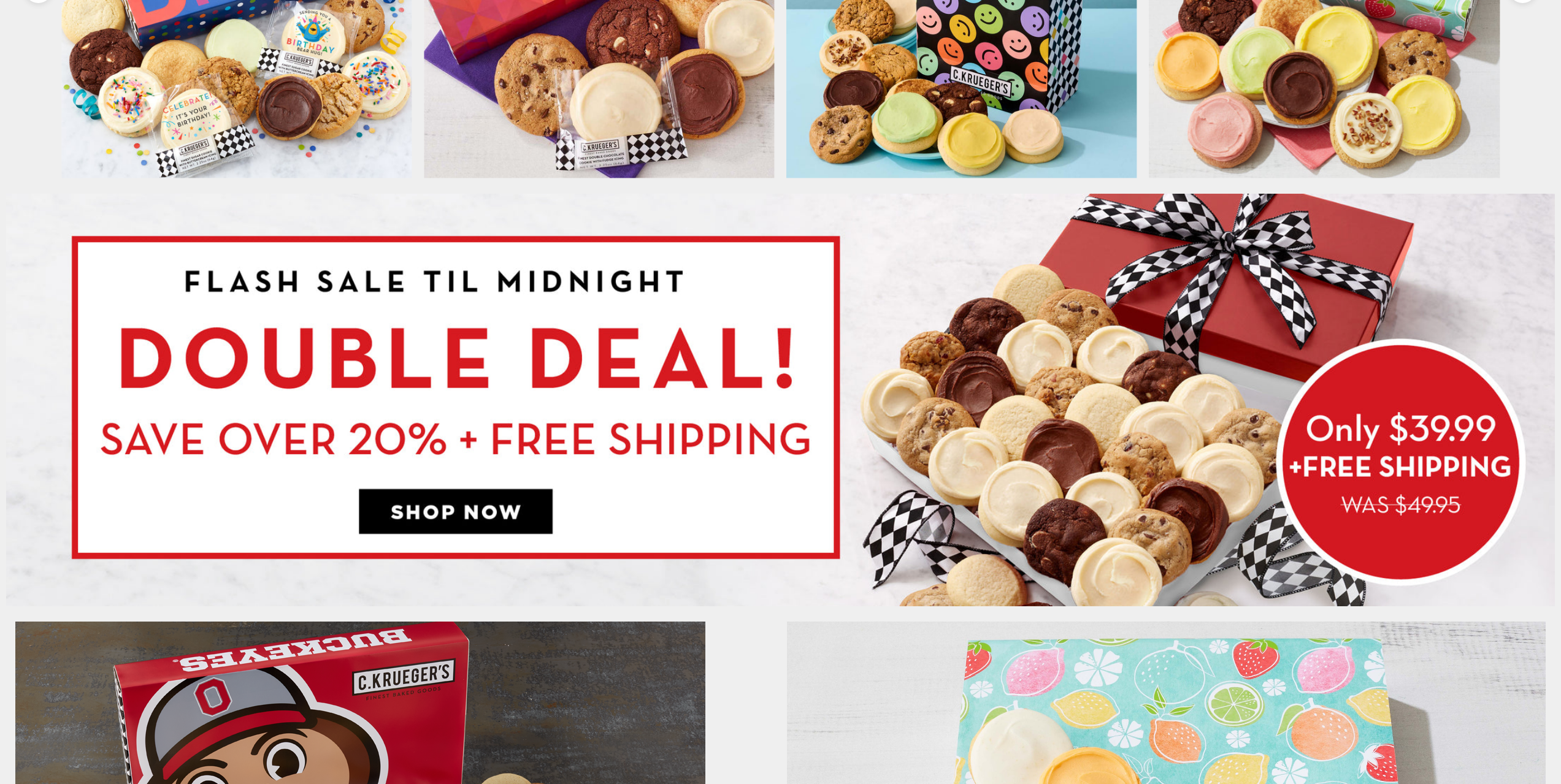
scroll to position [920, 0]
click at [1178, 331] on img at bounding box center [780, 400] width 1550 height 413
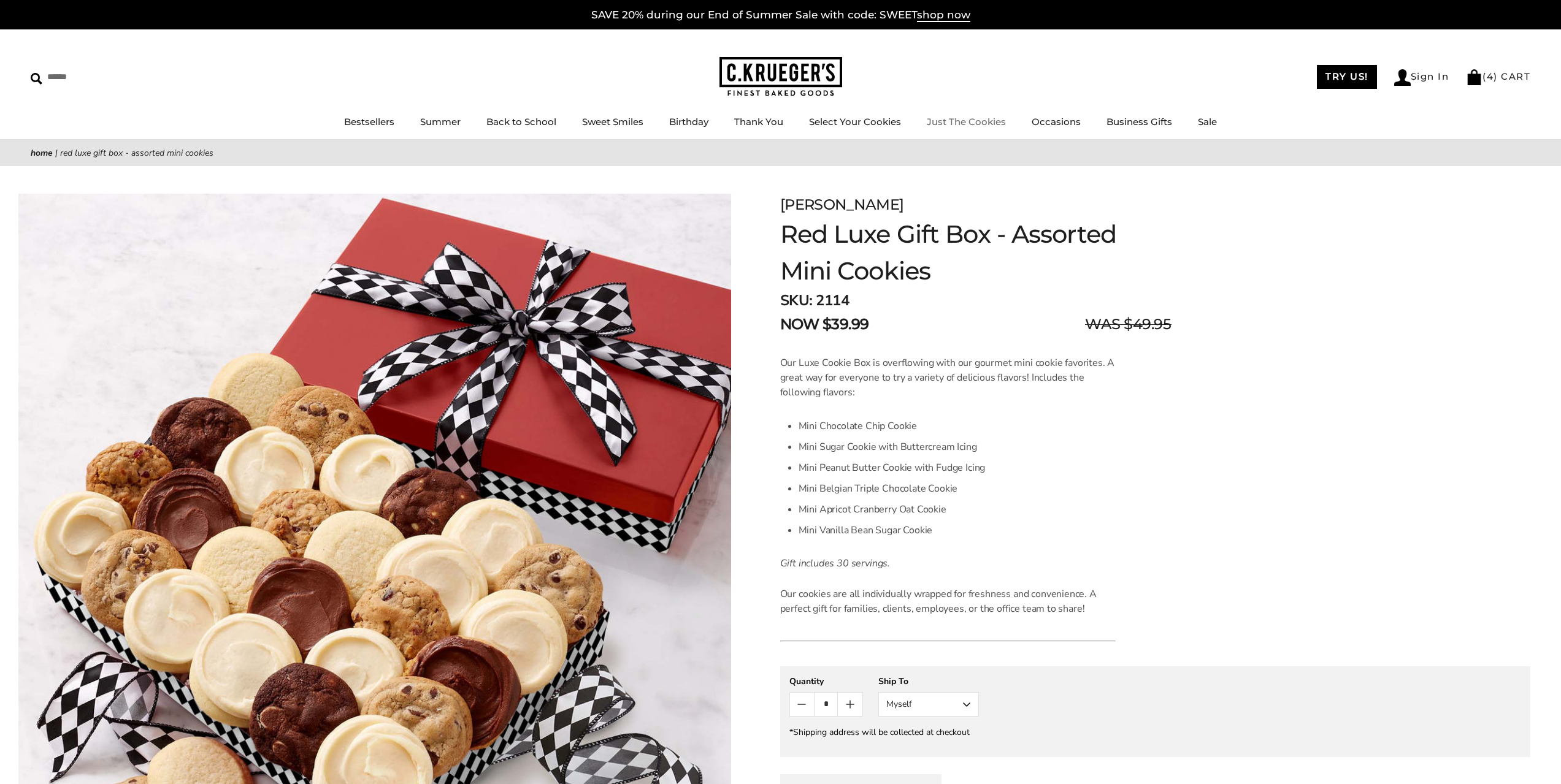
click at [993, 127] on link "Just The Cookies" at bounding box center [967, 122] width 79 height 11
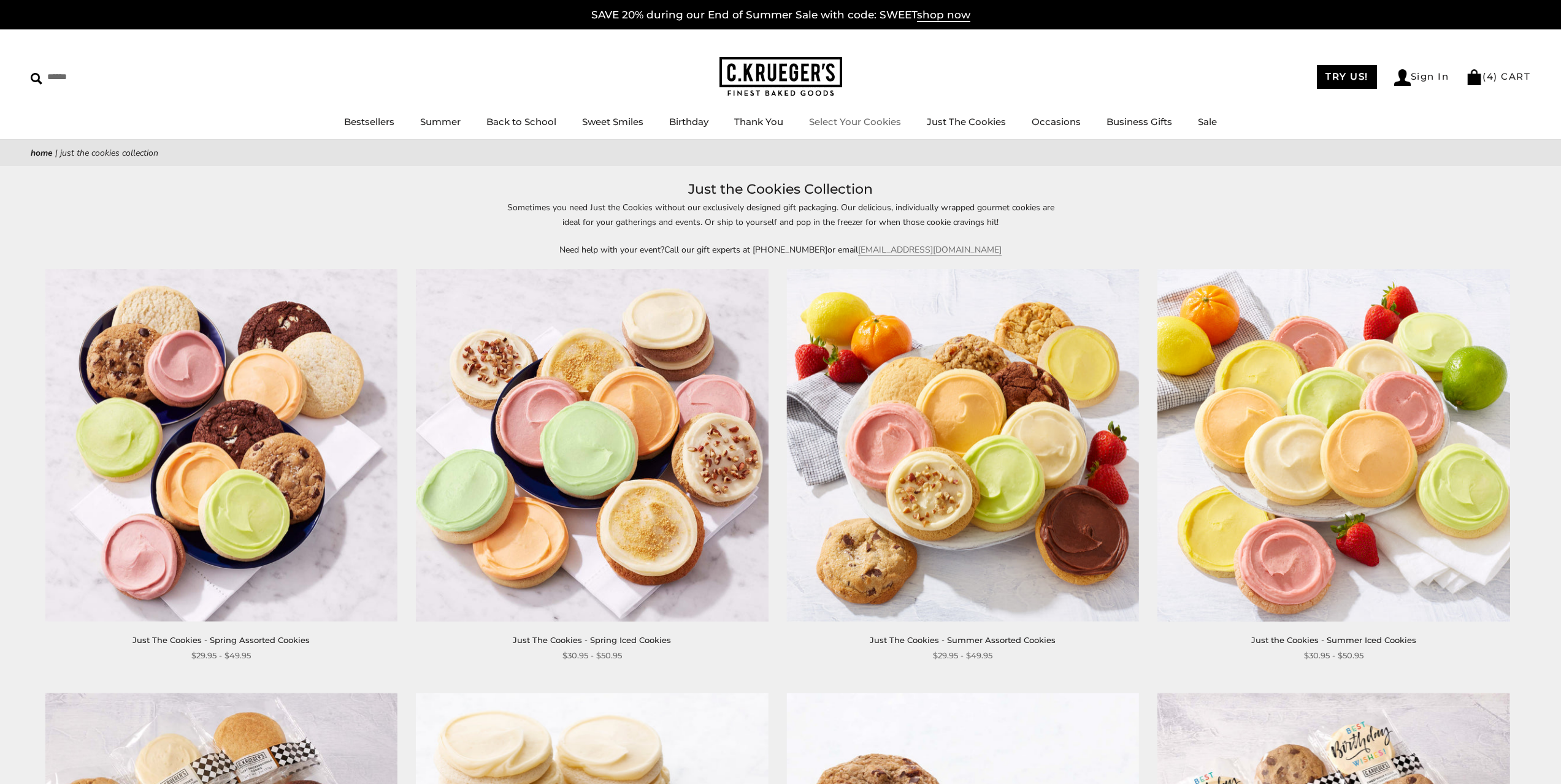
click at [855, 122] on link "Select Your Cookies" at bounding box center [855, 122] width 92 height 11
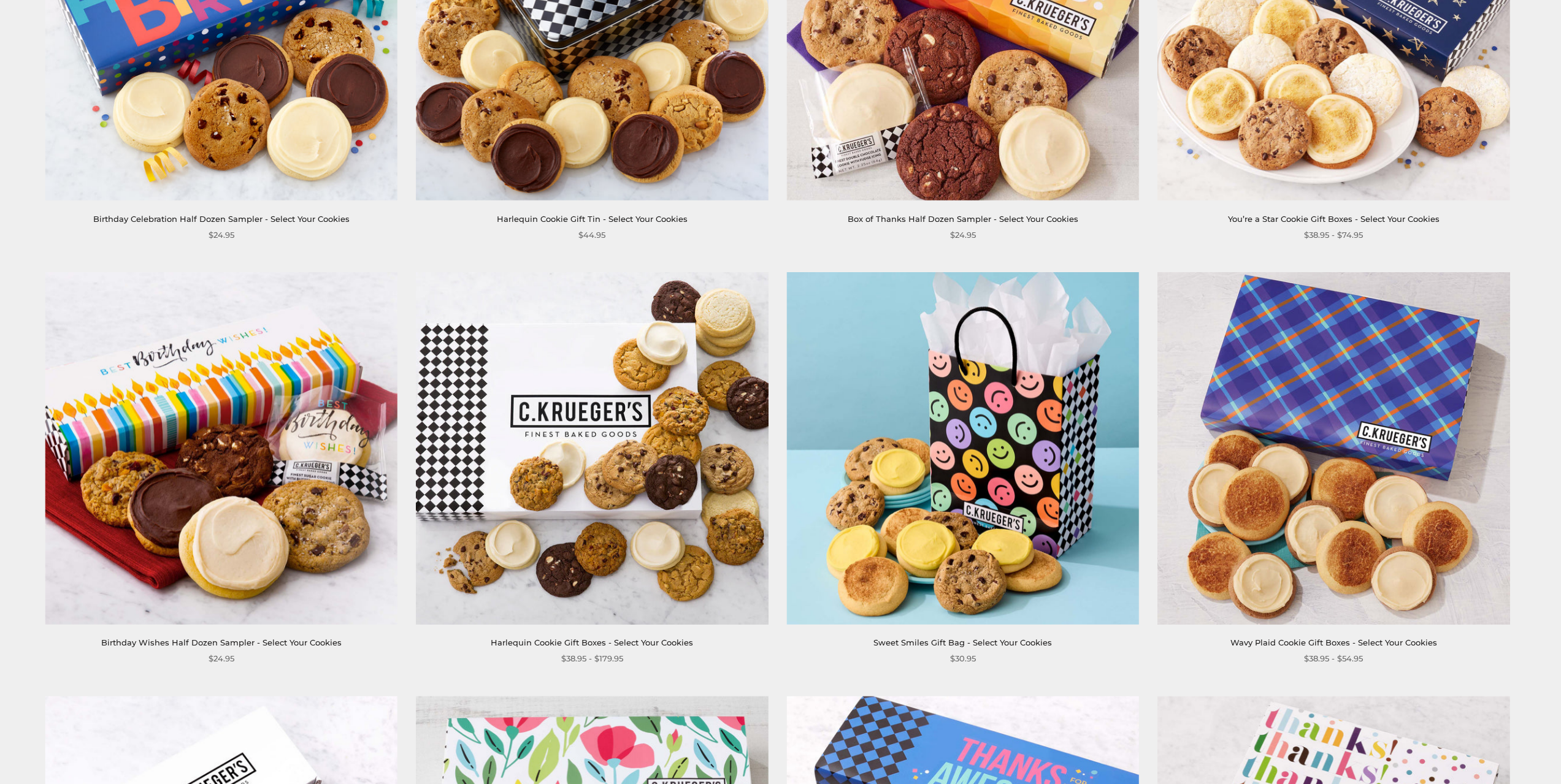
scroll to position [1431, 0]
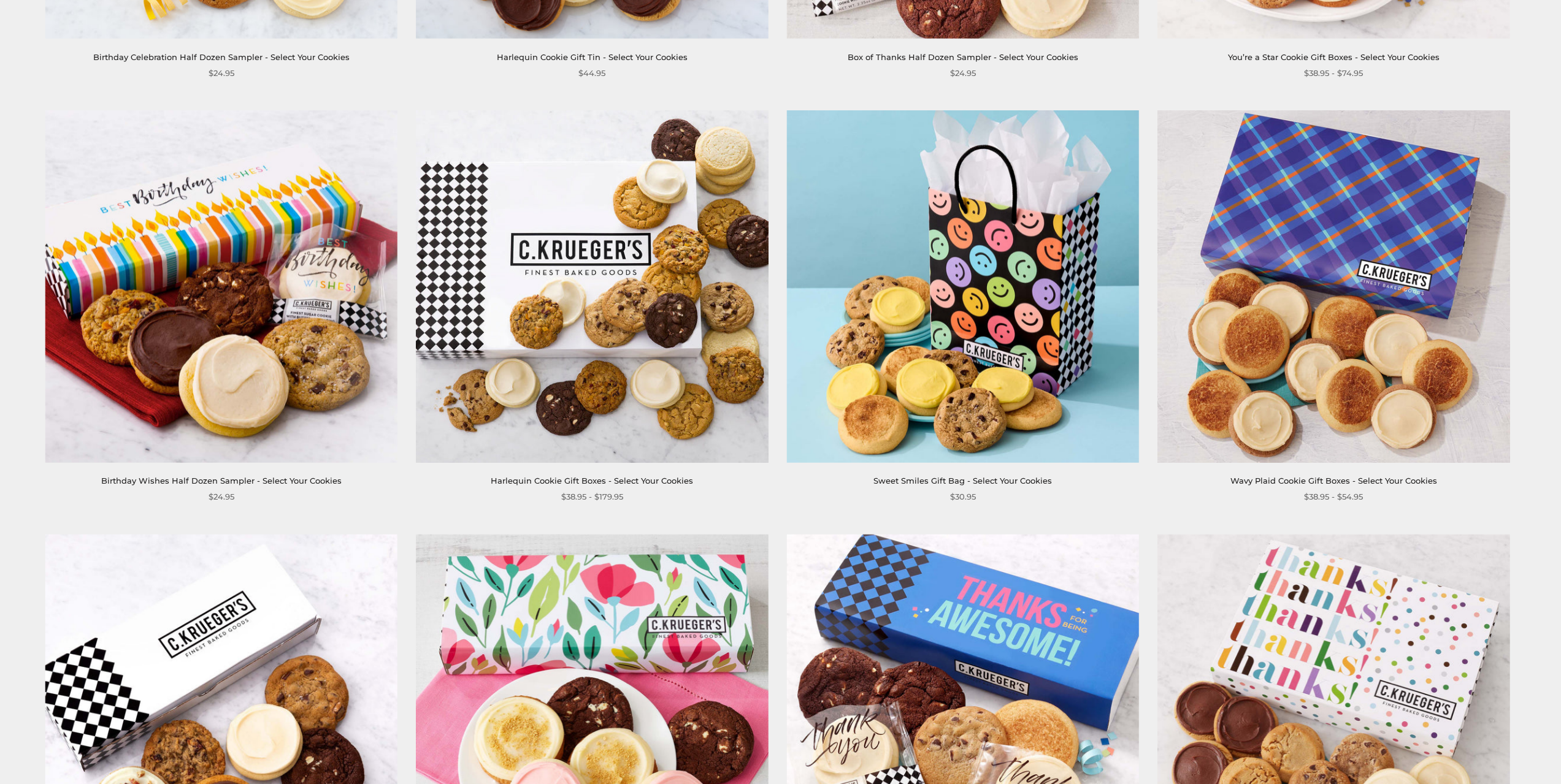
click at [584, 271] on img at bounding box center [592, 286] width 352 height 352
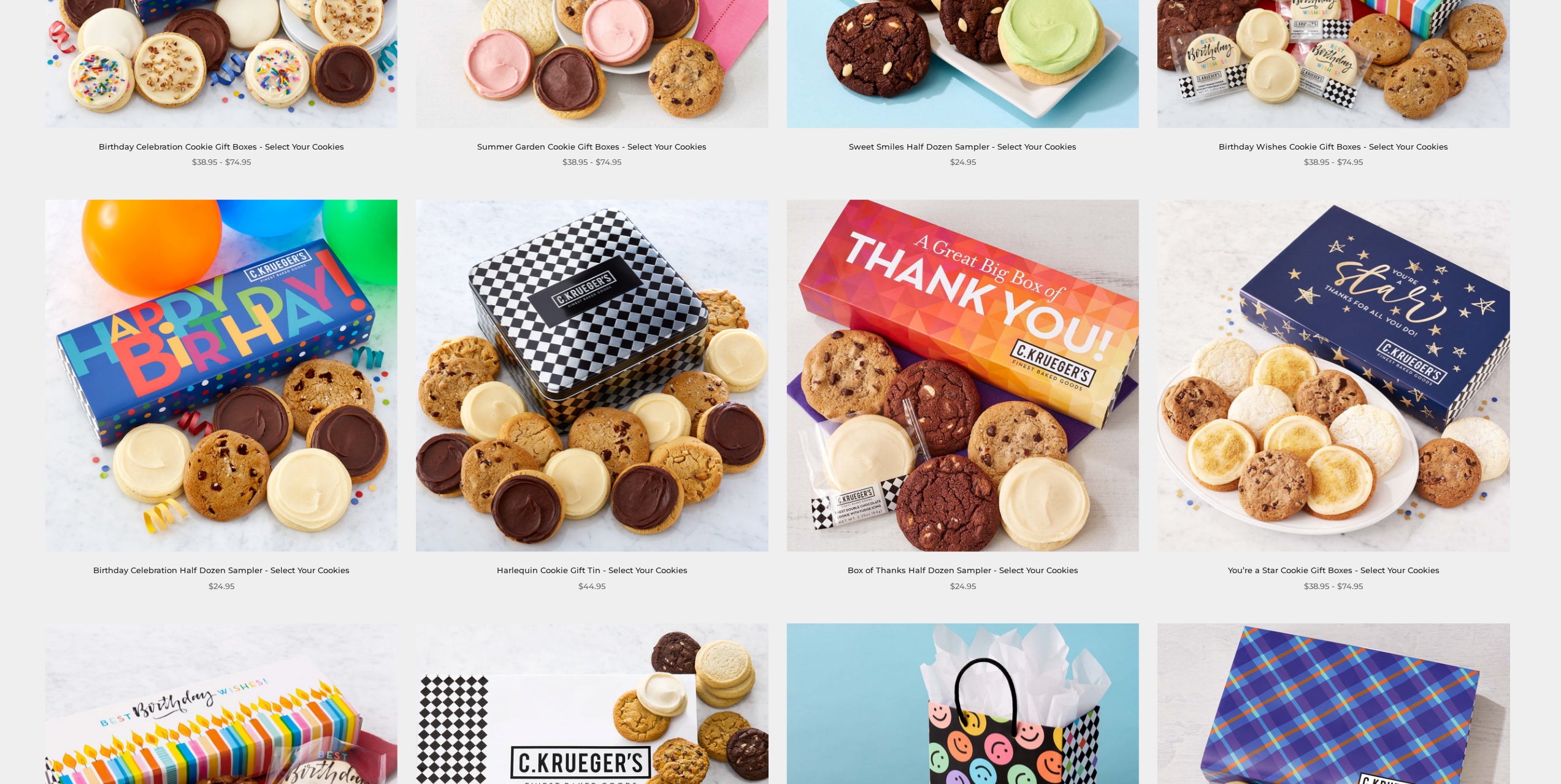
scroll to position [920, 0]
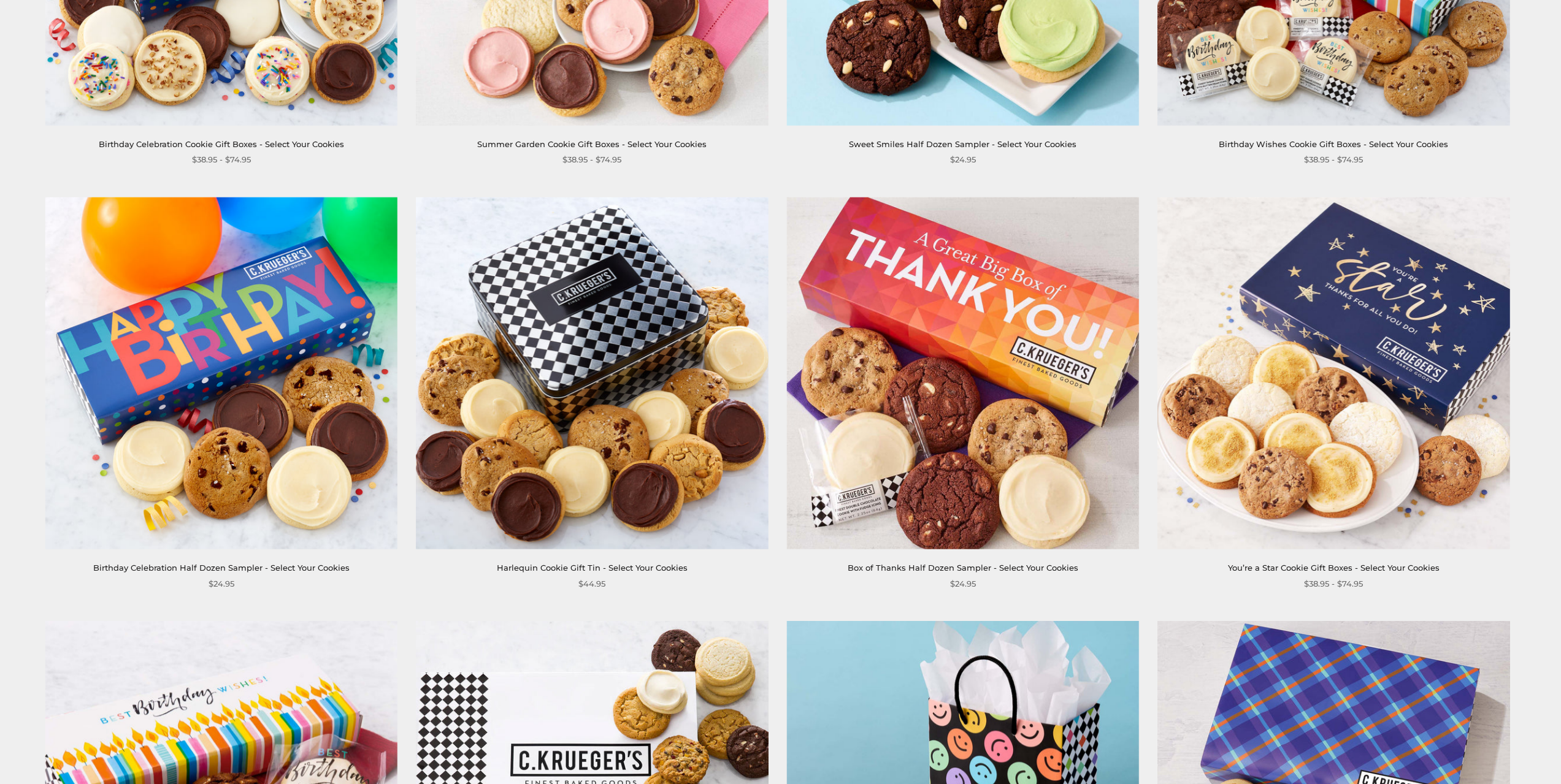
click at [1355, 303] on img at bounding box center [1333, 373] width 352 height 352
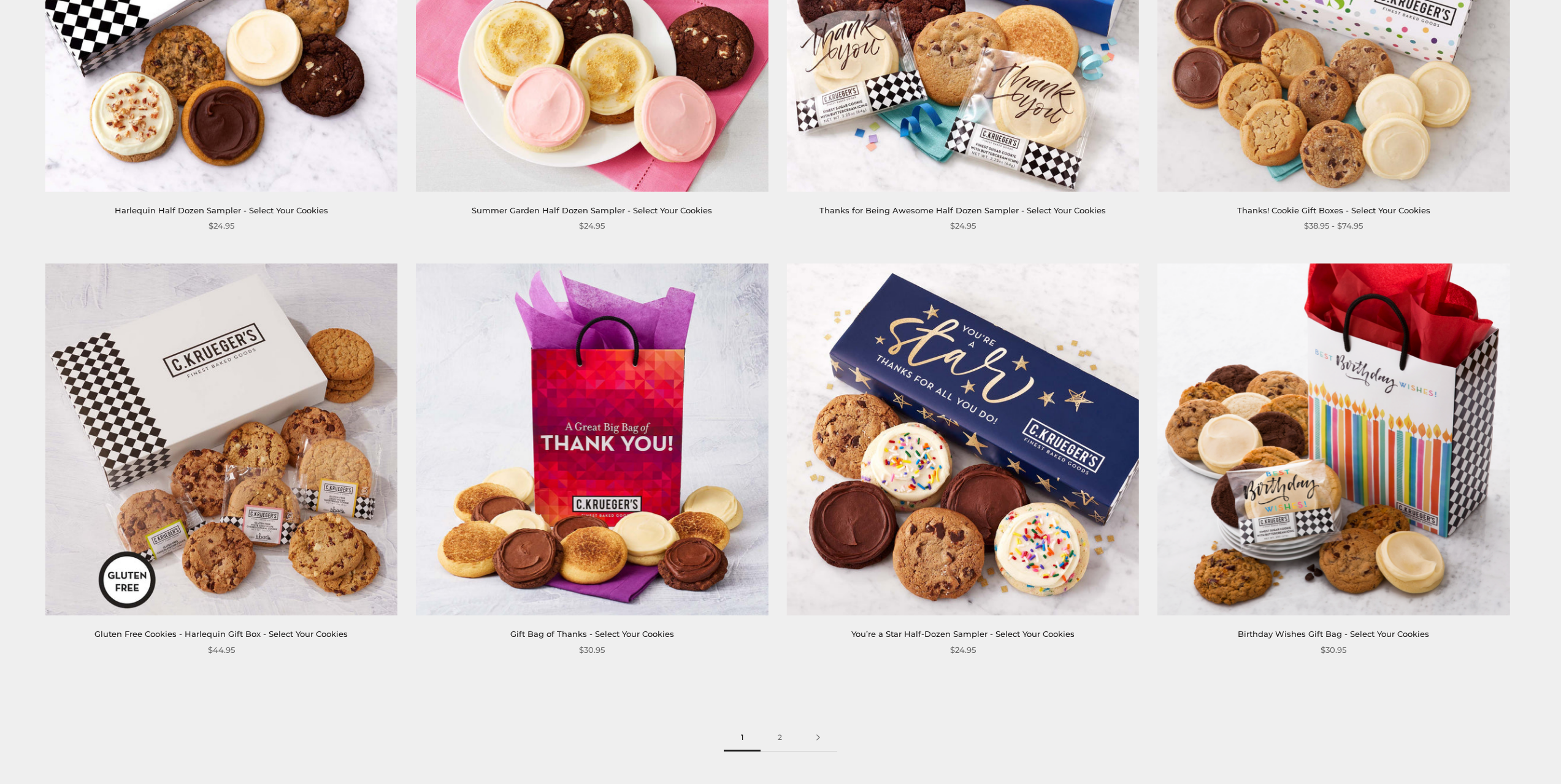
scroll to position [2147, 0]
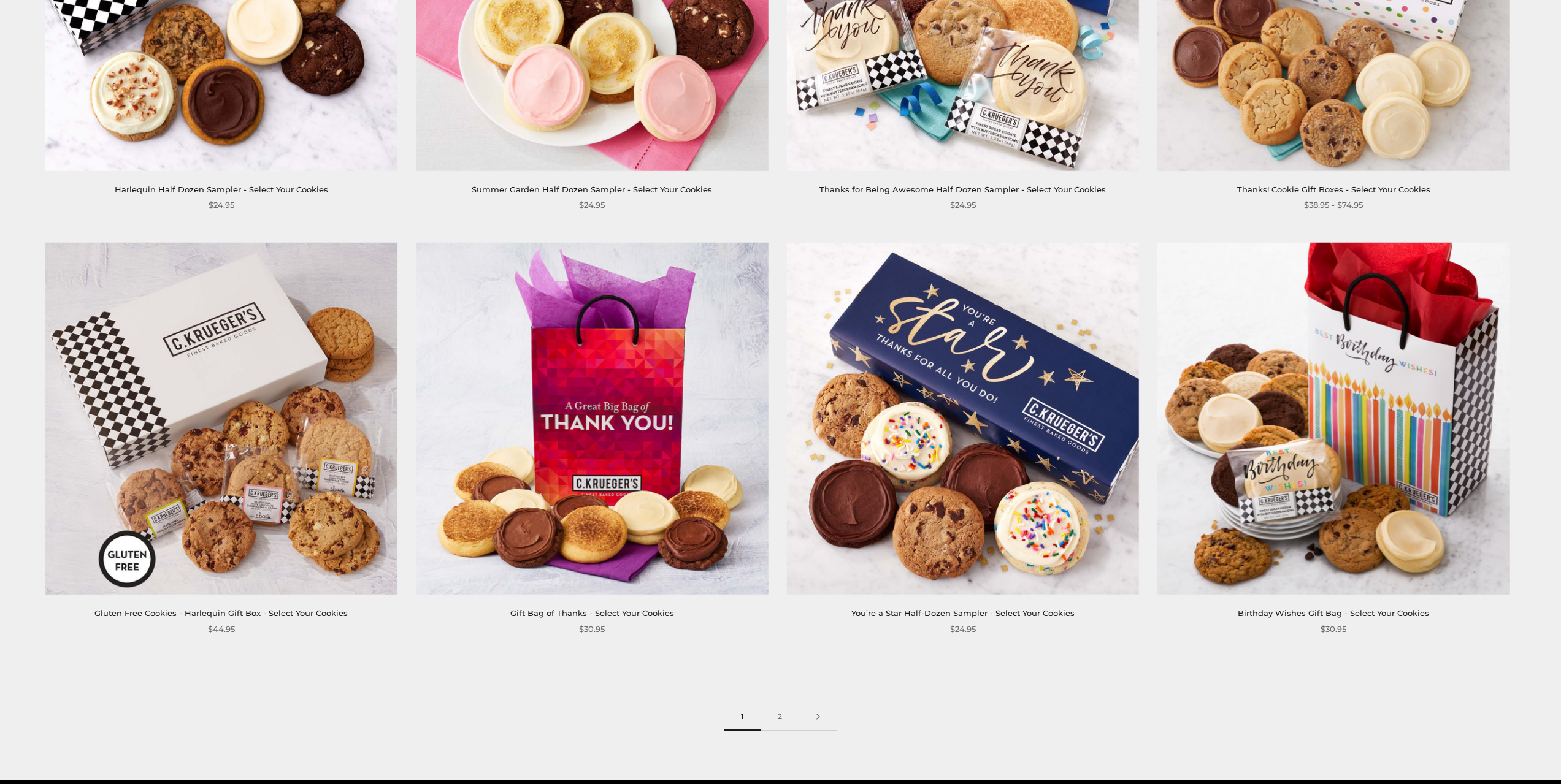
click at [211, 405] on img at bounding box center [221, 419] width 352 height 352
